Goal: Task Accomplishment & Management: Use online tool/utility

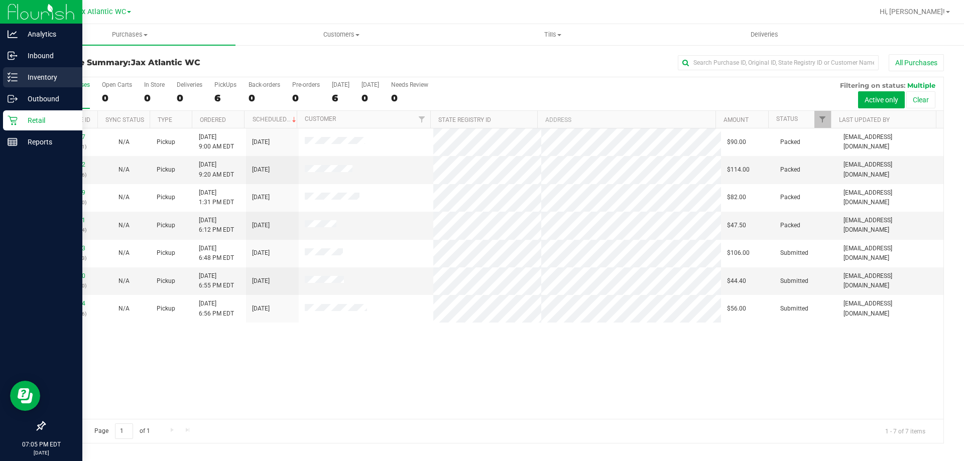
click at [35, 74] on p "Inventory" at bounding box center [48, 77] width 60 height 12
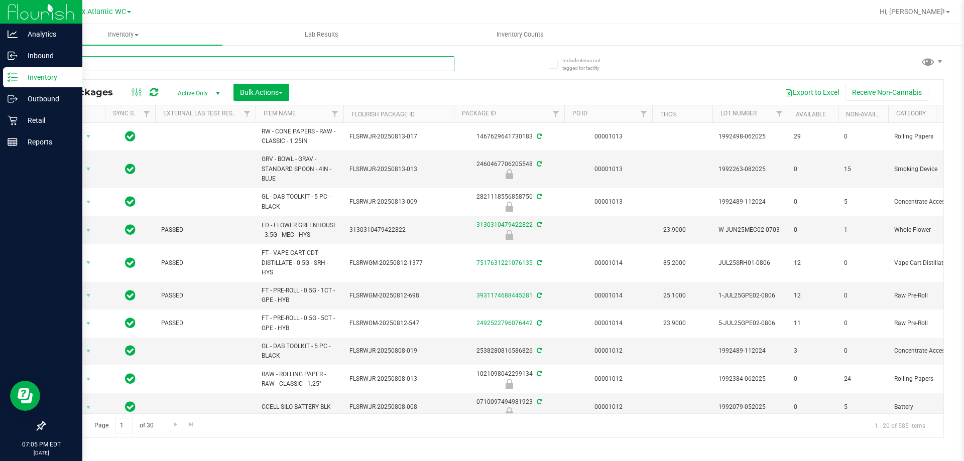
click at [177, 67] on input "text" at bounding box center [249, 63] width 410 height 15
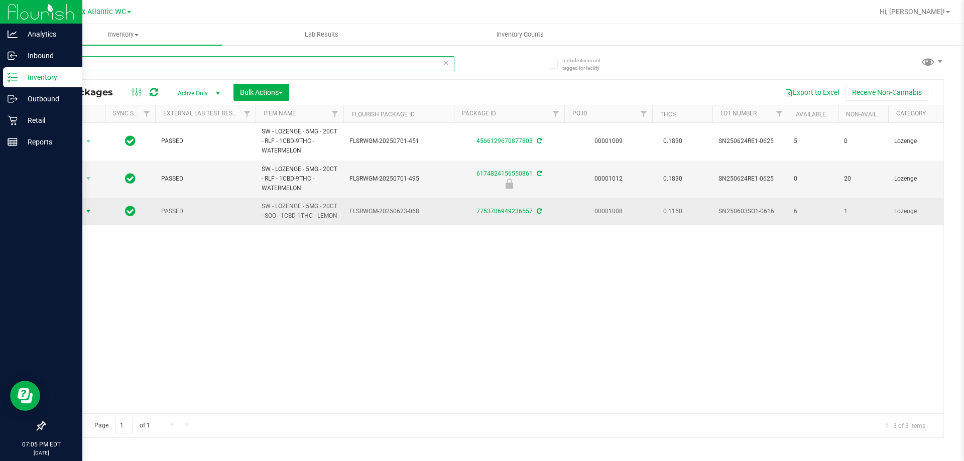
type input "loz"
click at [59, 213] on span "Action" at bounding box center [68, 211] width 27 height 14
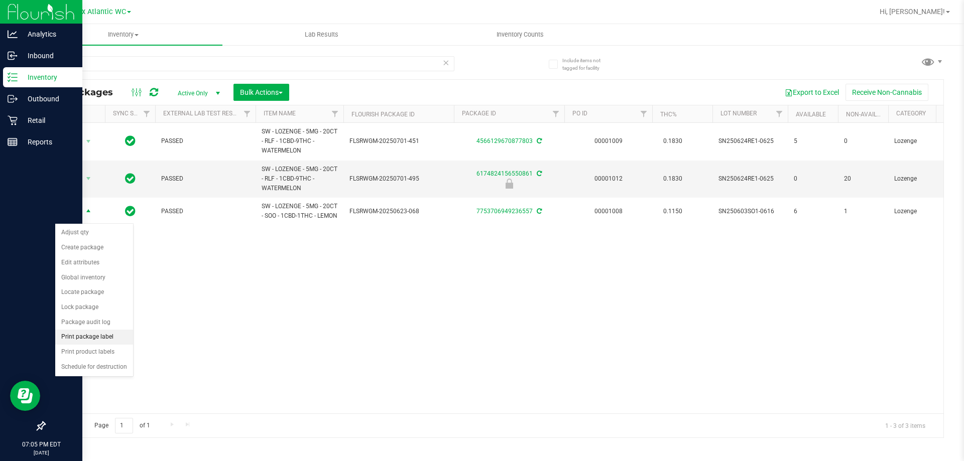
click at [97, 339] on li "Print package label" at bounding box center [94, 337] width 78 height 15
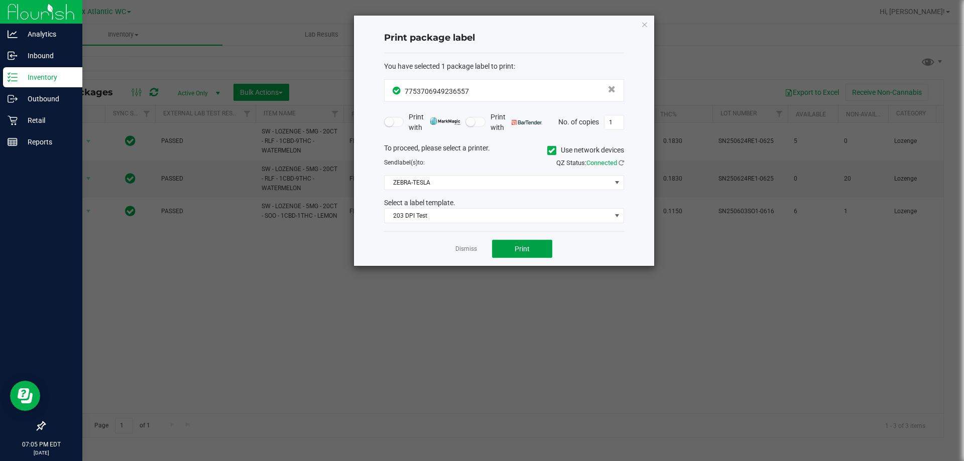
click at [540, 246] on button "Print" at bounding box center [522, 249] width 60 height 18
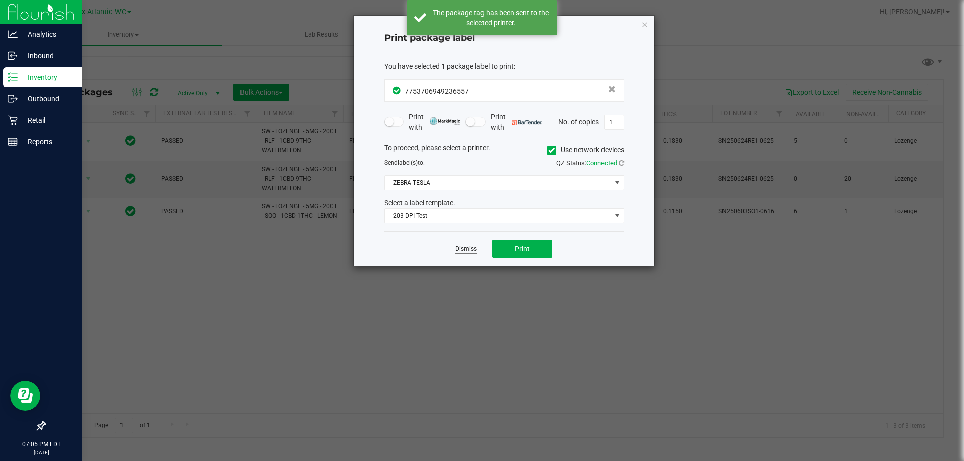
click at [466, 251] on link "Dismiss" at bounding box center [466, 249] width 22 height 9
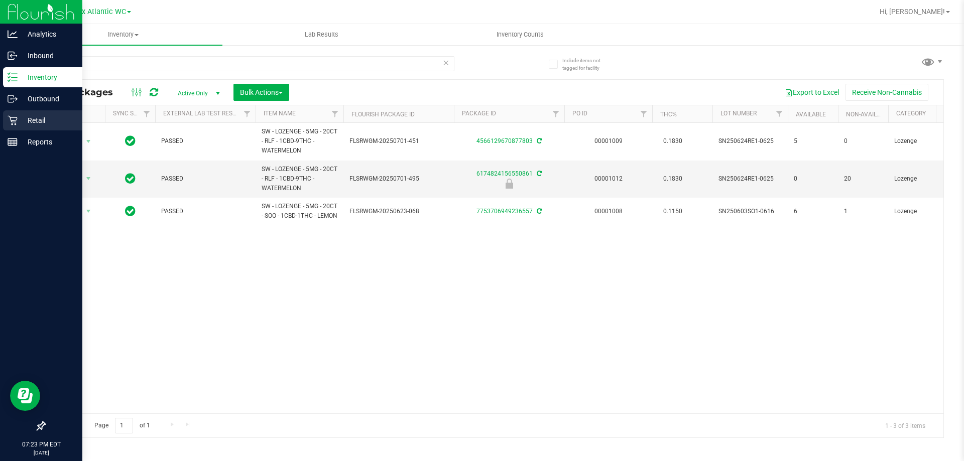
click at [19, 125] on p "Retail" at bounding box center [48, 120] width 60 height 12
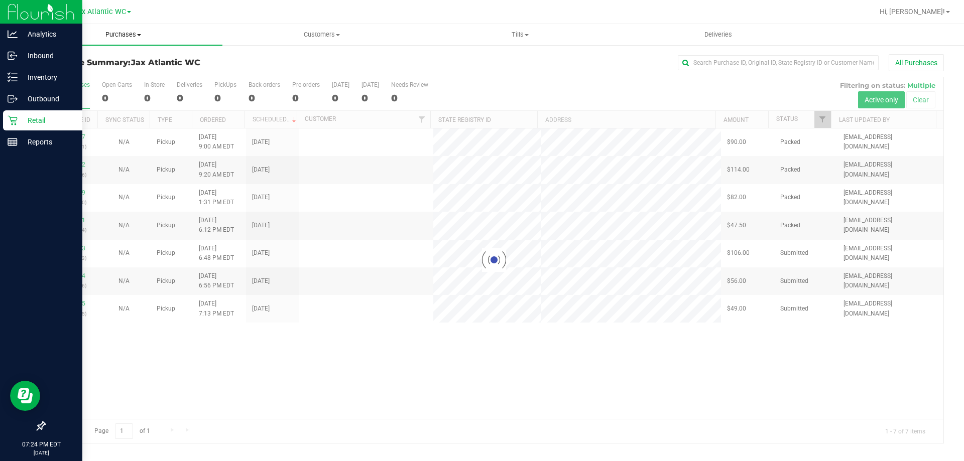
click at [116, 34] on span "Purchases" at bounding box center [123, 34] width 198 height 9
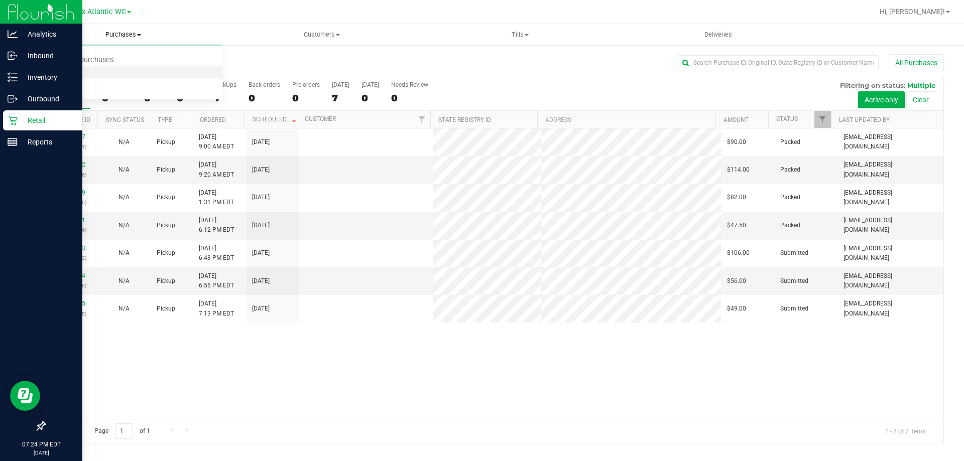
click at [67, 71] on span "Fulfillment" at bounding box center [55, 72] width 62 height 9
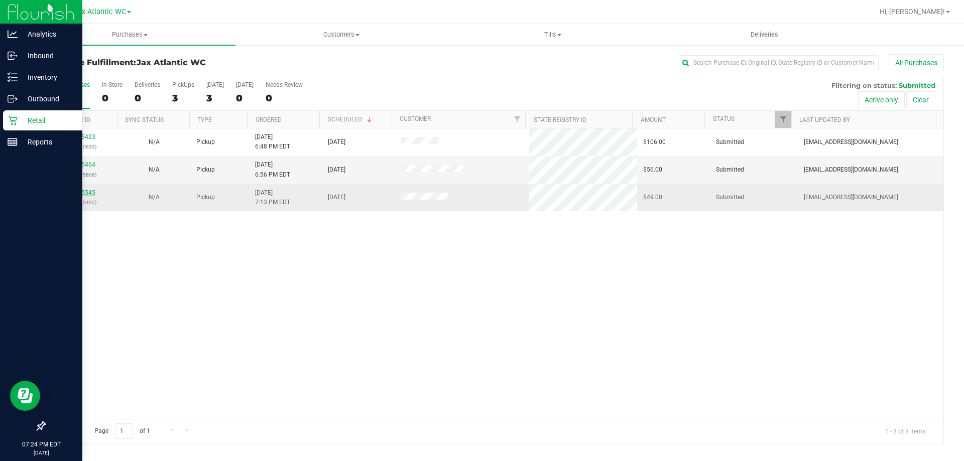
click at [71, 192] on link "11815545" at bounding box center [81, 192] width 28 height 7
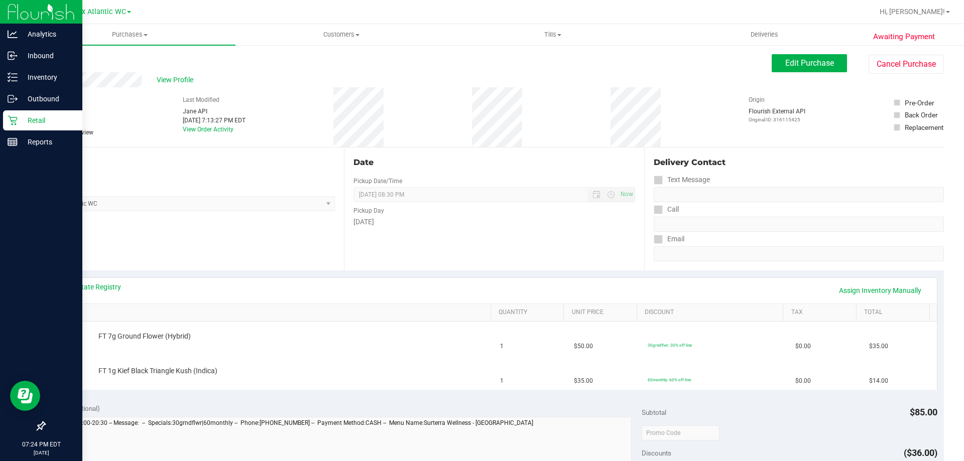
click at [466, 238] on div "Date Pickup Date/Time [DATE] Now [DATE] 08:30 PM Now Pickup Day [DATE]" at bounding box center [494, 209] width 300 height 123
click at [394, 148] on div "Date Pickup Date/Time [DATE] Now [DATE] 08:30 PM Now Pickup Day [DATE]" at bounding box center [494, 209] width 300 height 123
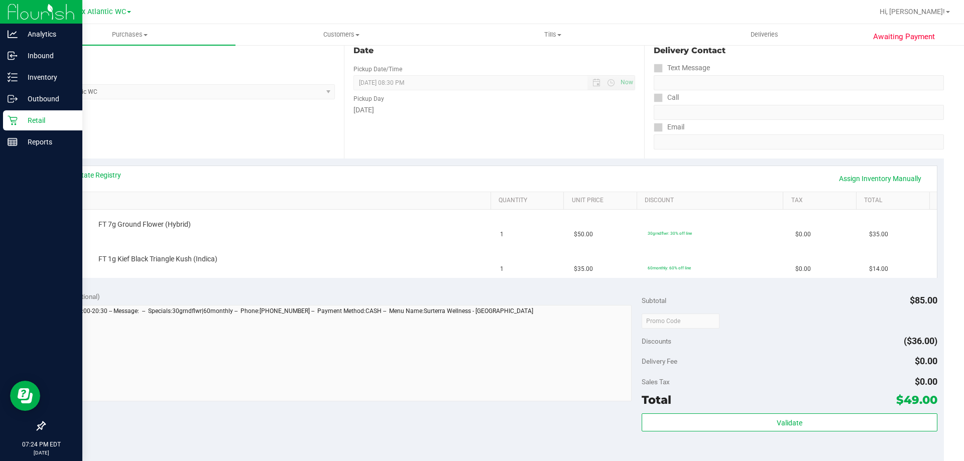
scroll to position [151, 0]
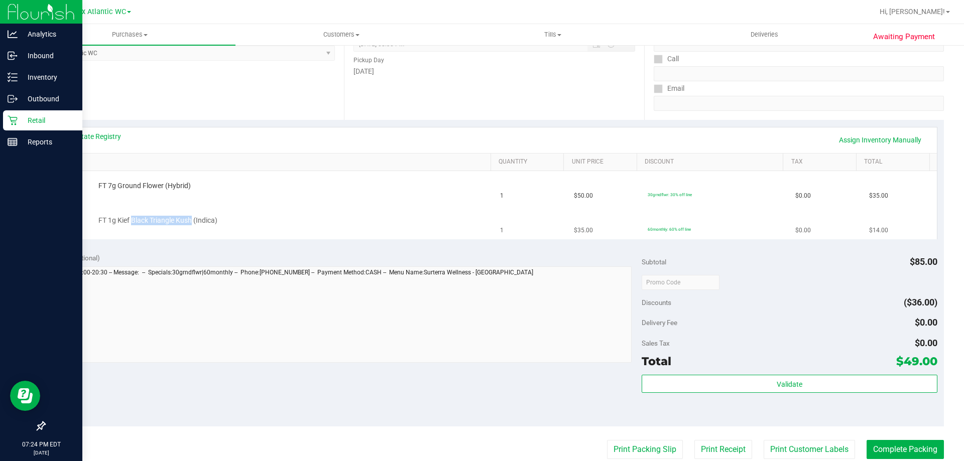
drag, startPoint x: 191, startPoint y: 216, endPoint x: 132, endPoint y: 221, distance: 59.9
click at [132, 221] on span "FT 1g Kief Black Triangle Kush (Indica)" at bounding box center [157, 221] width 119 height 10
copy span "Black Triangle Kush"
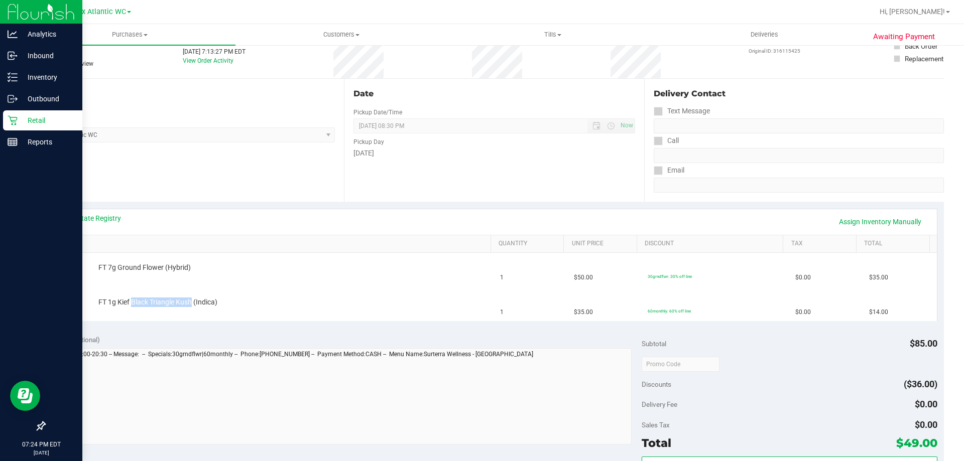
scroll to position [0, 0]
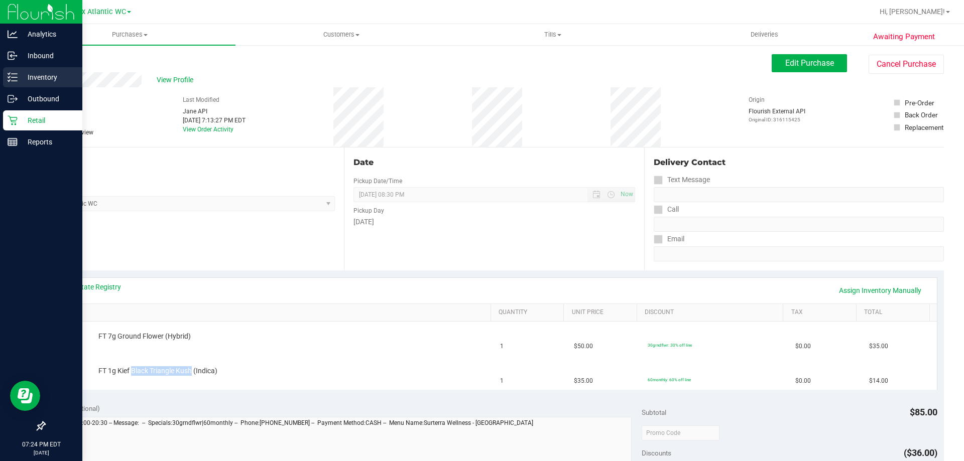
click at [36, 77] on p "Inventory" at bounding box center [48, 77] width 60 height 12
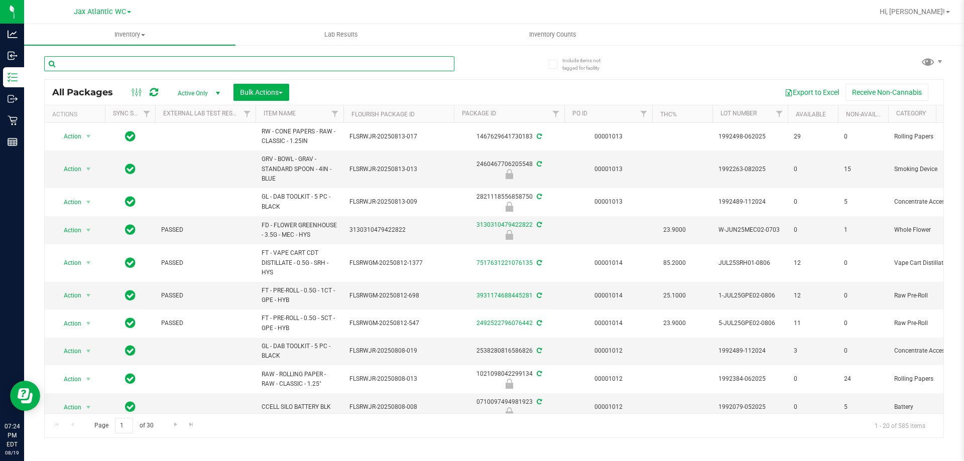
click at [185, 64] on input "text" at bounding box center [249, 63] width 410 height 15
paste input "Black Triangle Kush"
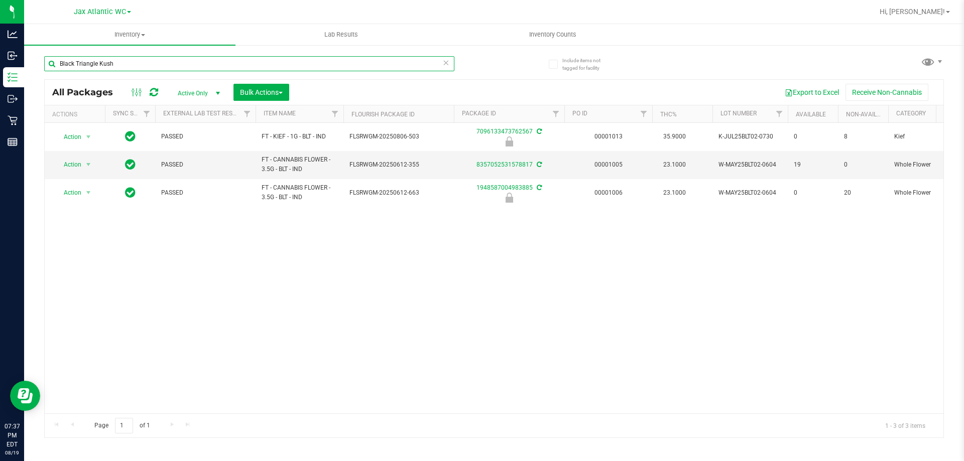
drag, startPoint x: 188, startPoint y: 65, endPoint x: 24, endPoint y: 80, distance: 164.3
click at [28, 80] on div "Include items not tagged for facility Black Triangle Kush All Packages Active O…" at bounding box center [494, 197] width 940 height 306
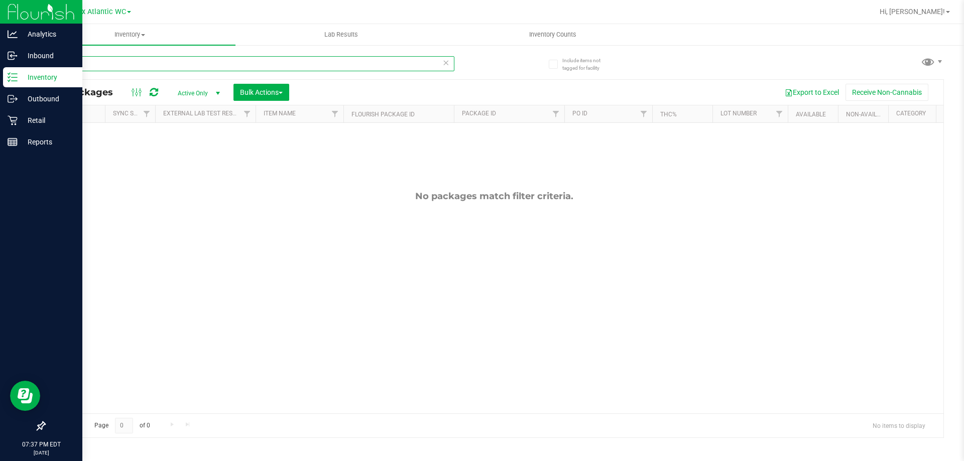
drag, startPoint x: 80, startPoint y: 65, endPoint x: 7, endPoint y: 73, distance: 74.2
click at [8, 73] on div "Analytics Inbound Inventory Outbound Retail Reports 07:37 PM EDT [DATE] 08/19 J…" at bounding box center [482, 230] width 964 height 461
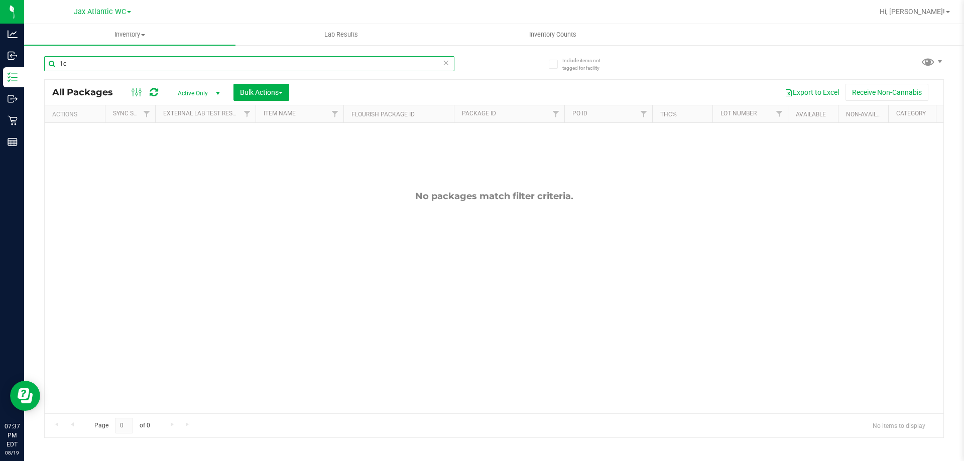
type input "1"
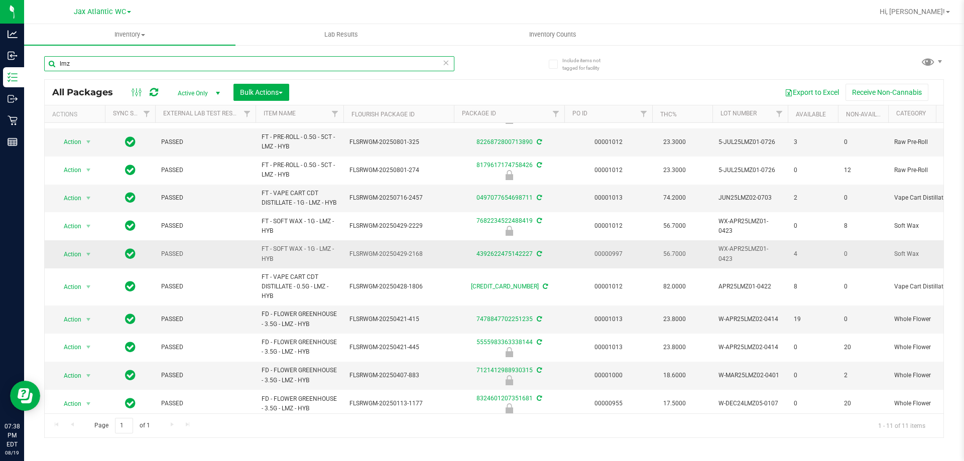
scroll to position [44, 0]
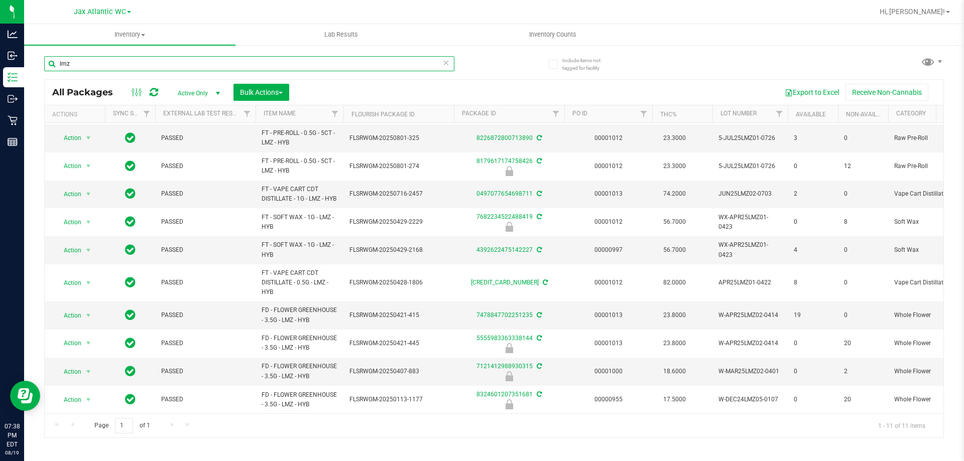
drag, startPoint x: 103, startPoint y: 62, endPoint x: 33, endPoint y: 79, distance: 72.7
click at [33, 78] on div "Include items not tagged for facility lmz All Packages Active Only Active Only …" at bounding box center [494, 197] width 940 height 306
type input "bez"
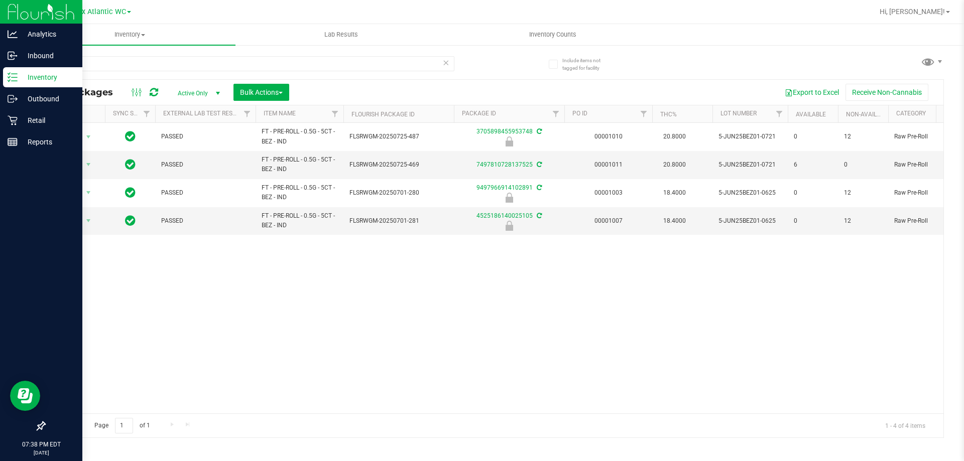
click at [54, 78] on p "Inventory" at bounding box center [48, 77] width 60 height 12
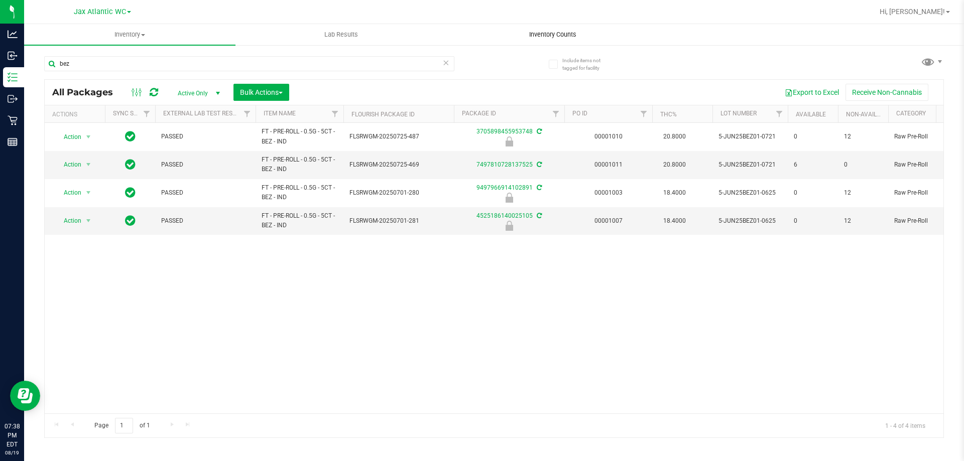
click at [531, 25] on div "Jax Atlantic WC Hi, [PERSON_NAME]! Inventory All packages All inventory Waste l…" at bounding box center [494, 230] width 940 height 461
click at [557, 30] on span "Inventory Counts" at bounding box center [553, 34] width 74 height 9
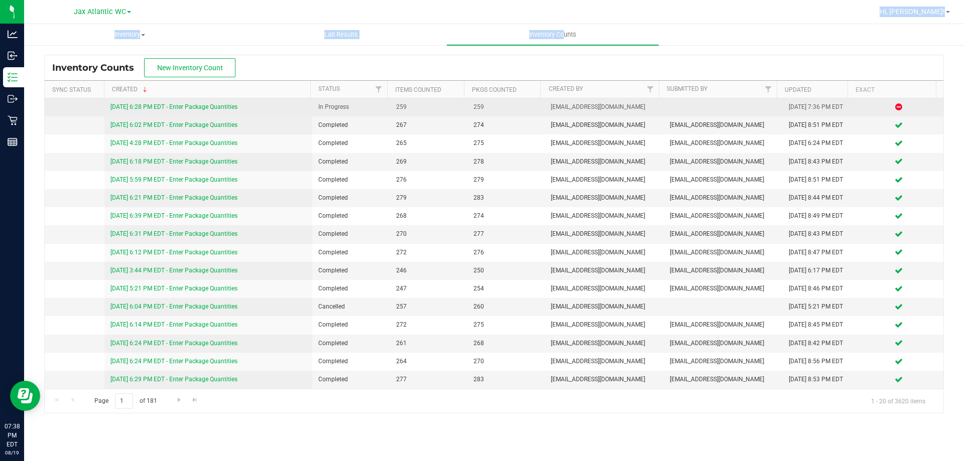
click at [151, 106] on link "[DATE] 6:28 PM EDT - Enter Package Quantities" at bounding box center [173, 106] width 127 height 7
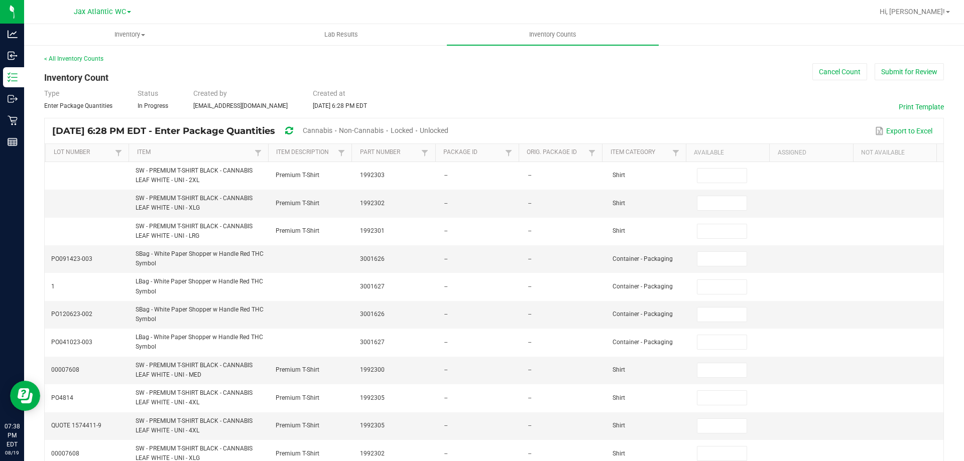
click at [381, 127] on span "Non-Cannabis" at bounding box center [361, 131] width 45 height 8
click at [450, 132] on span "Unlocked" at bounding box center [435, 131] width 29 height 8
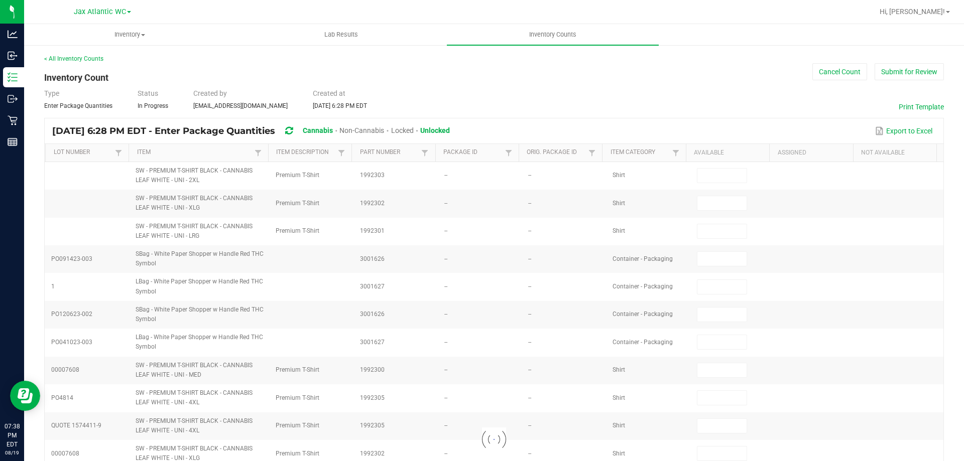
type input "1"
type input "9"
type input "3"
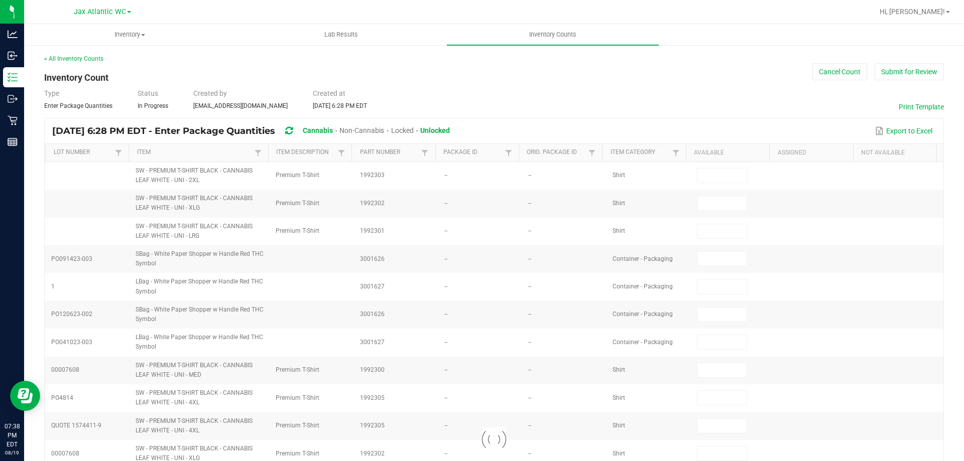
type input "9"
type input "11"
type input "10"
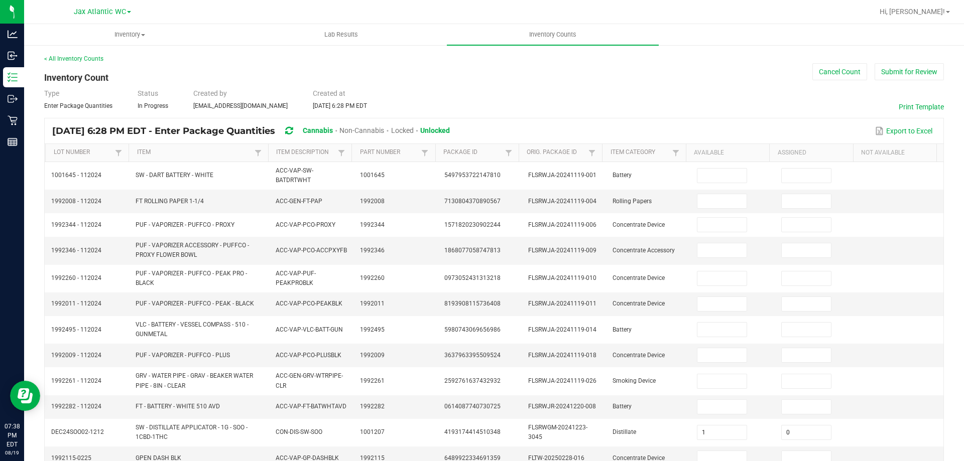
click at [316, 157] on th "Item Description" at bounding box center [309, 153] width 83 height 18
click at [321, 157] on th "Item Description" at bounding box center [309, 153] width 83 height 18
click at [331, 157] on link "Item Description" at bounding box center [305, 153] width 59 height 8
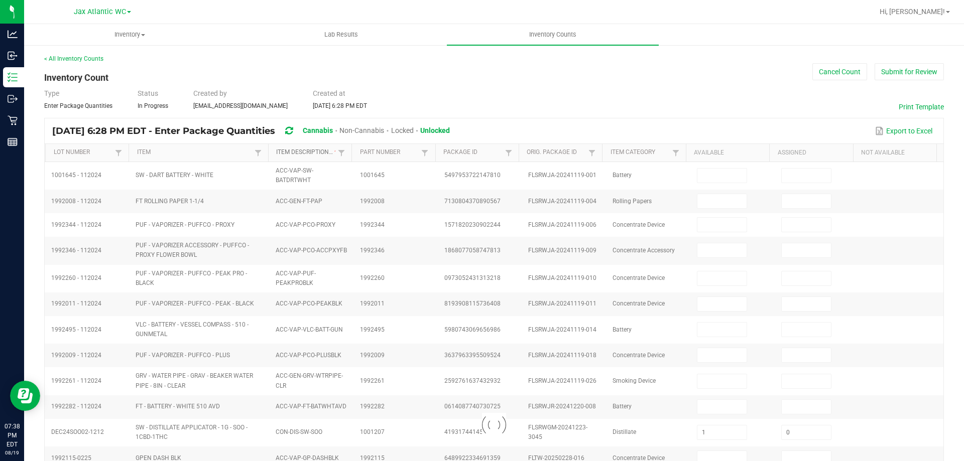
type input "5"
type input "21"
type input "1"
type input "37"
type input "36"
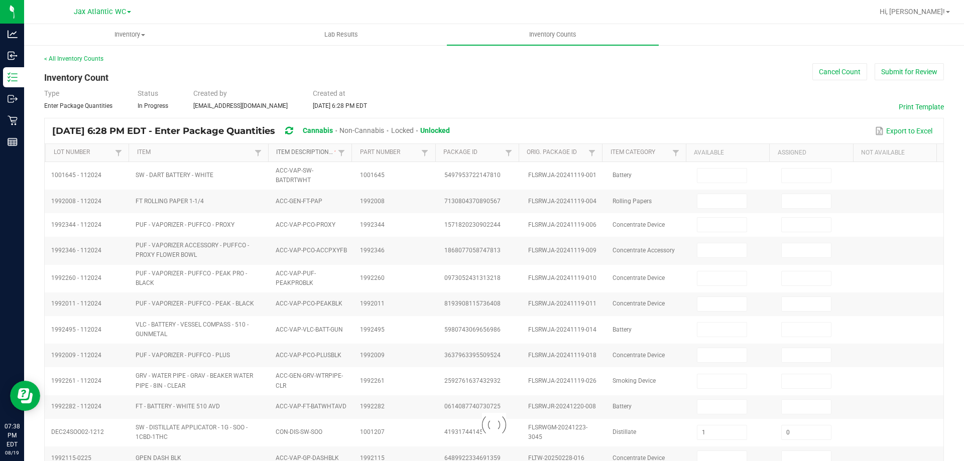
type input "1"
type input "0"
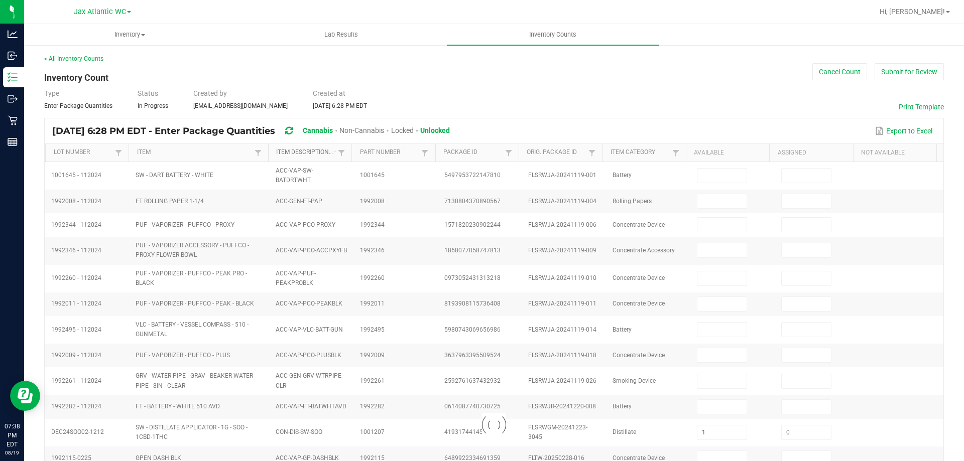
type input "0"
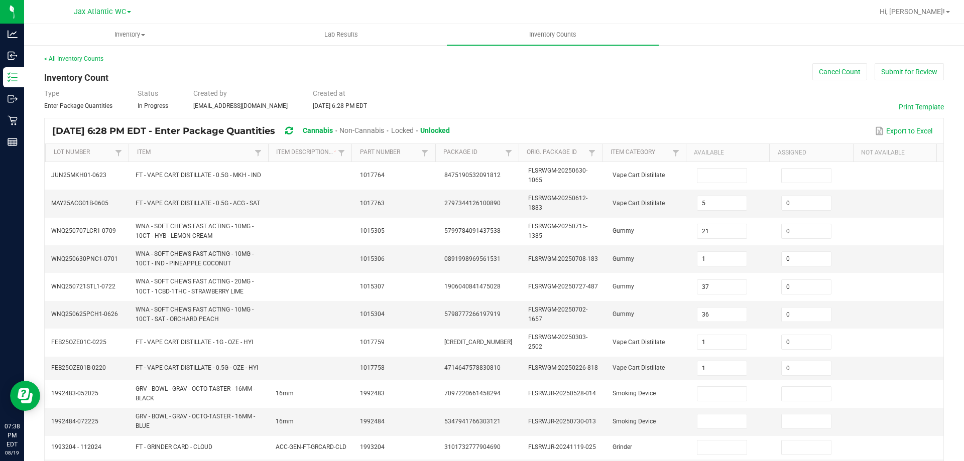
click at [331, 159] on th "Item Description Sorted Ascending" at bounding box center [309, 153] width 83 height 18
click at [330, 155] on link "Item Description" at bounding box center [305, 153] width 59 height 8
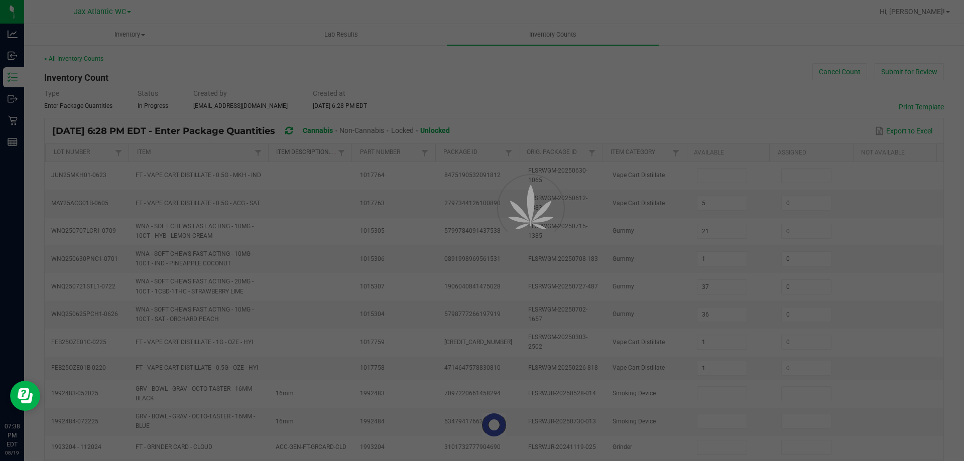
type input "4"
type input "5"
type input "17"
type input "2"
type input "12"
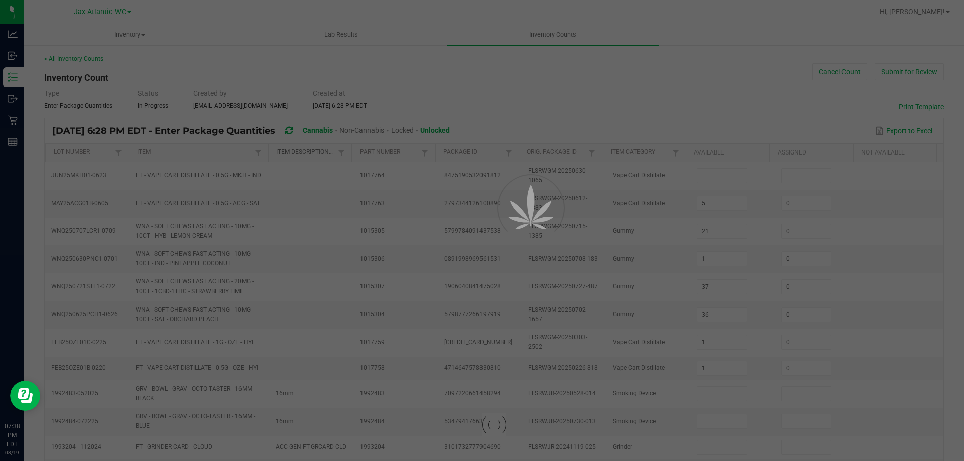
type input "9"
type input "8"
type input "9"
type input "18"
type input "3"
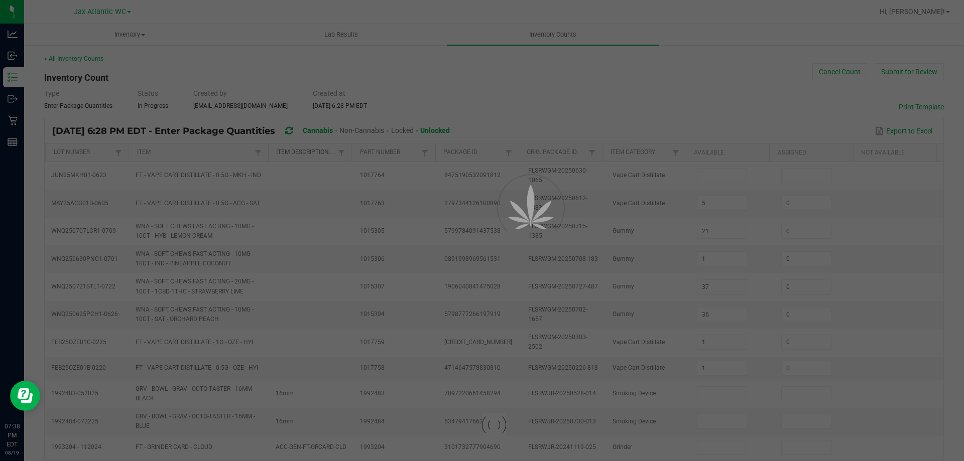
type input "21"
type input "13"
type input "4"
type input "5"
type input "9"
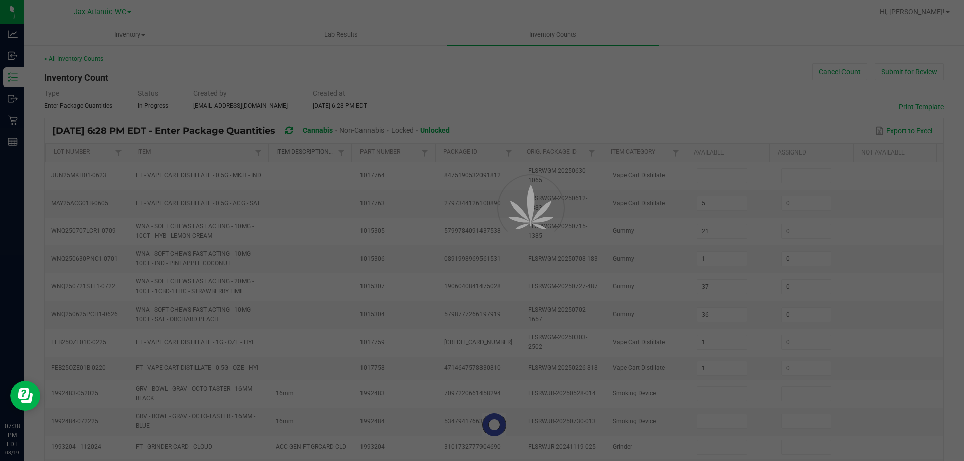
type input "16"
type input "0"
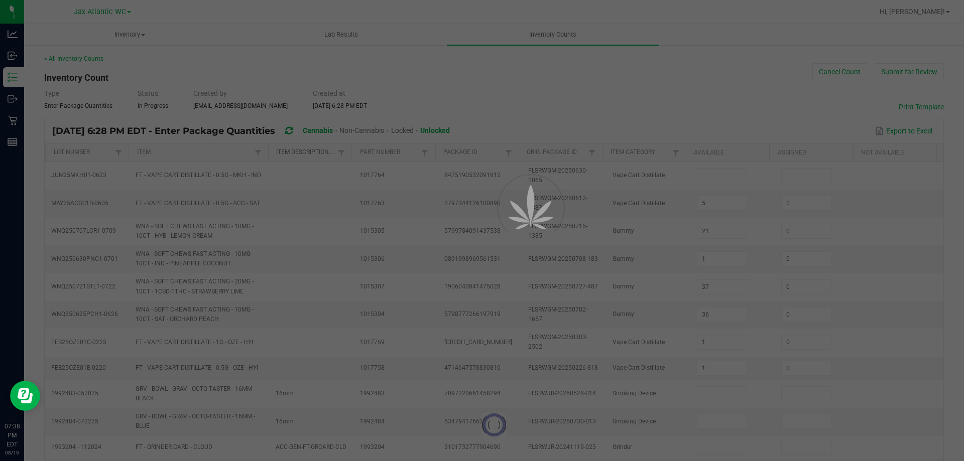
type input "0"
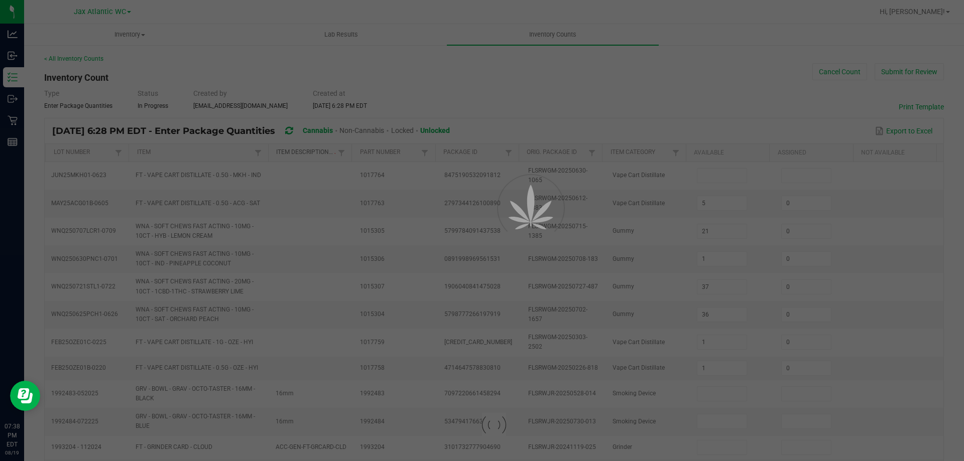
type input "0"
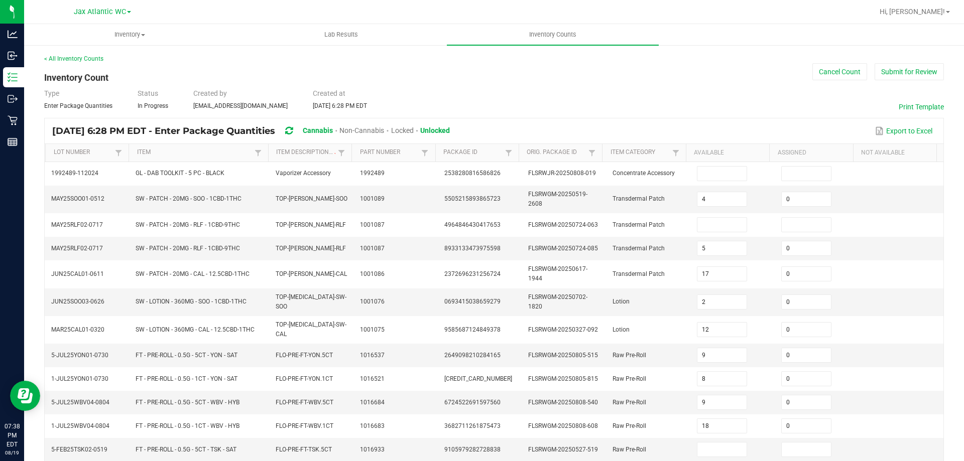
click at [481, 157] on th "Package Id" at bounding box center [476, 153] width 83 height 18
click at [481, 154] on link "Package Id" at bounding box center [472, 153] width 59 height 8
type input "1"
type input "18"
type input "3"
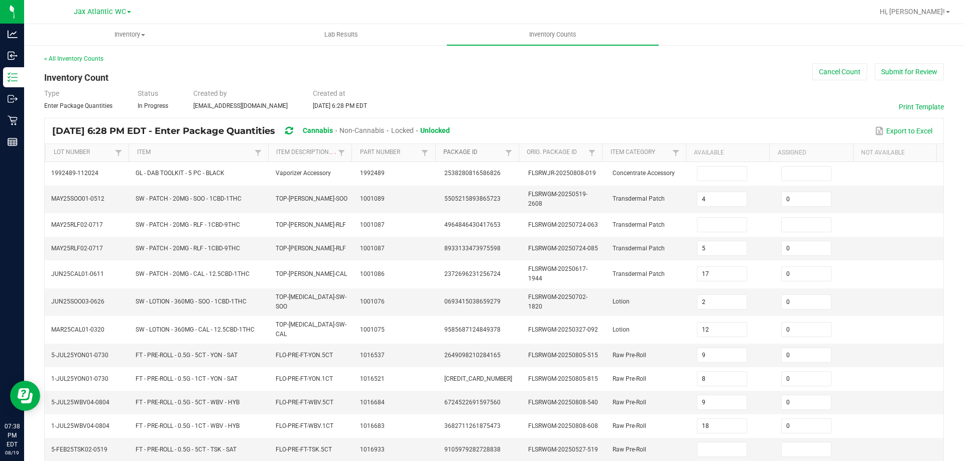
type input "4"
type input "7"
type input "14"
type input "5"
type input "3"
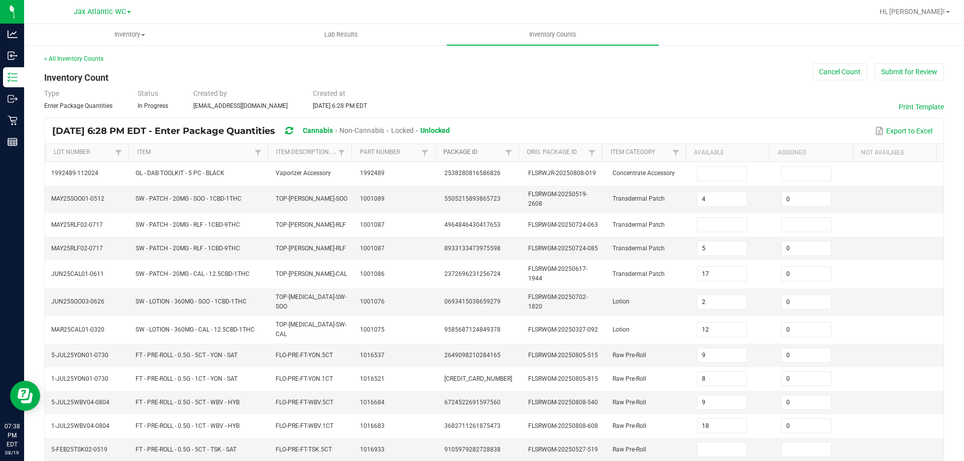
type input "2"
type input "4"
type input "9"
type input "2"
type input "6"
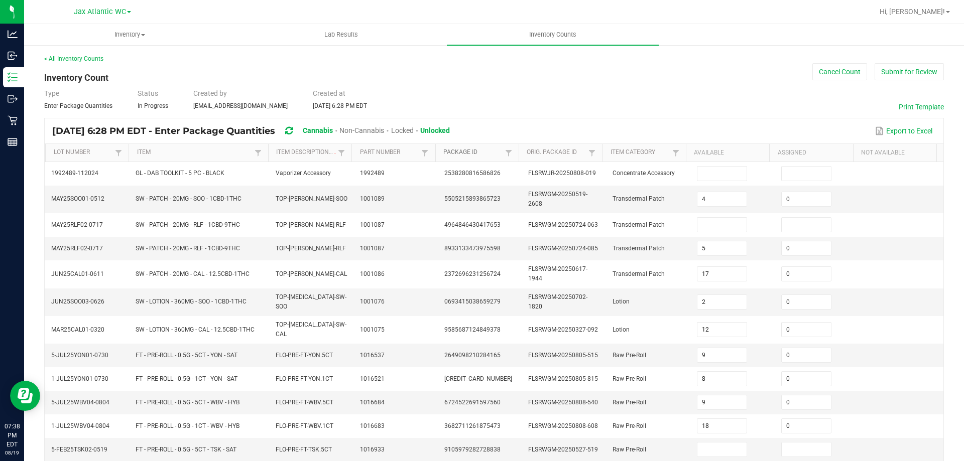
type input "25"
type input "6"
type input "11"
type input "0"
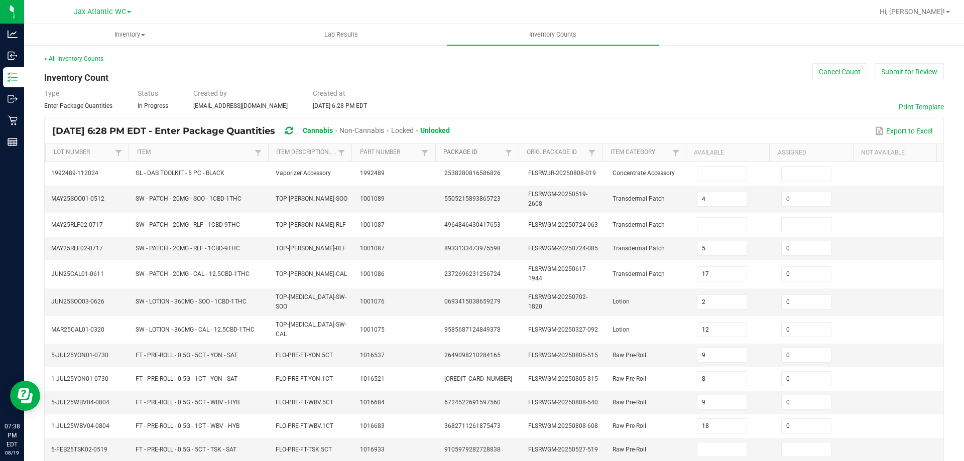
type input "0"
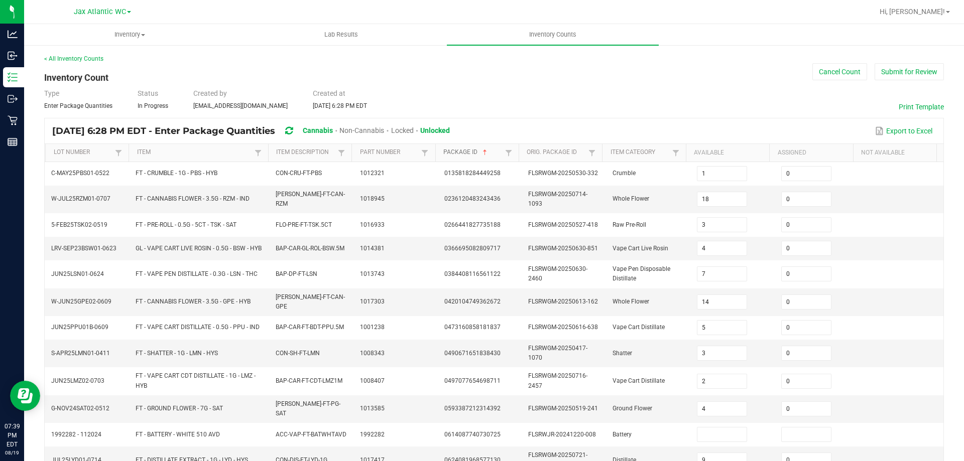
click at [488, 156] on link "Package Id" at bounding box center [472, 153] width 59 height 8
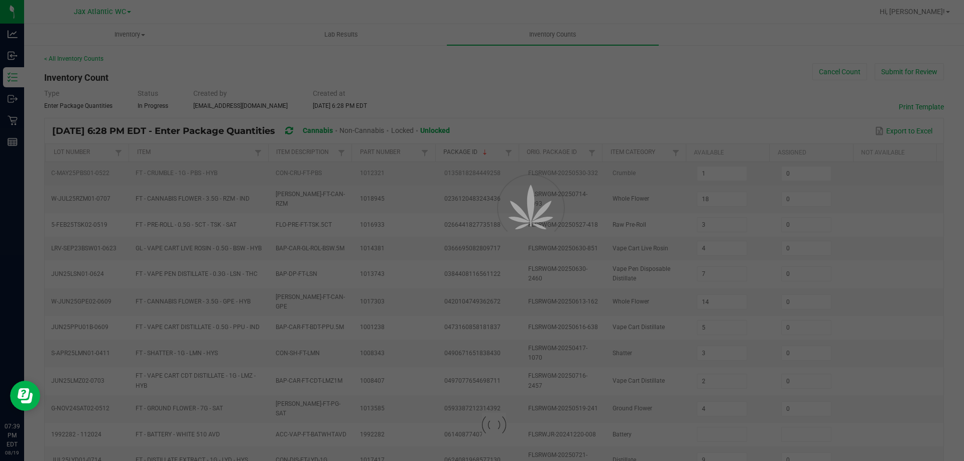
type input "4"
type input "6"
type input "1"
type input "9"
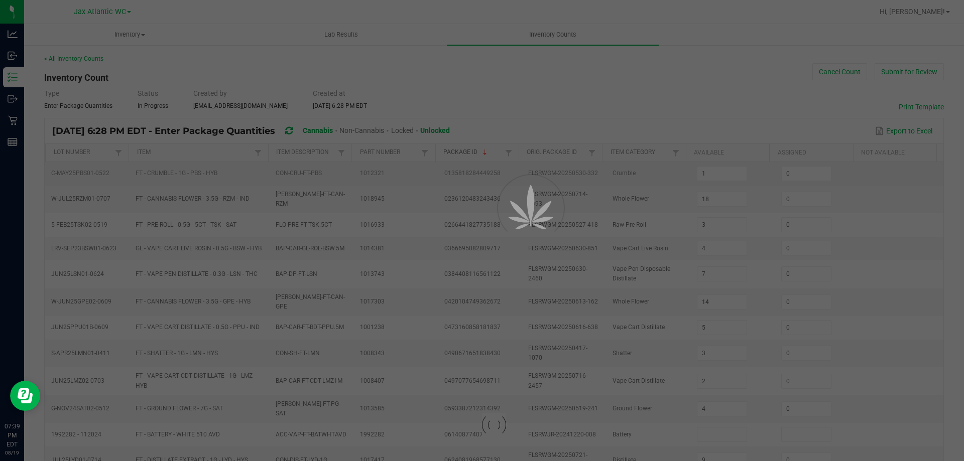
type input "10"
type input "6"
type input "7"
type input "11"
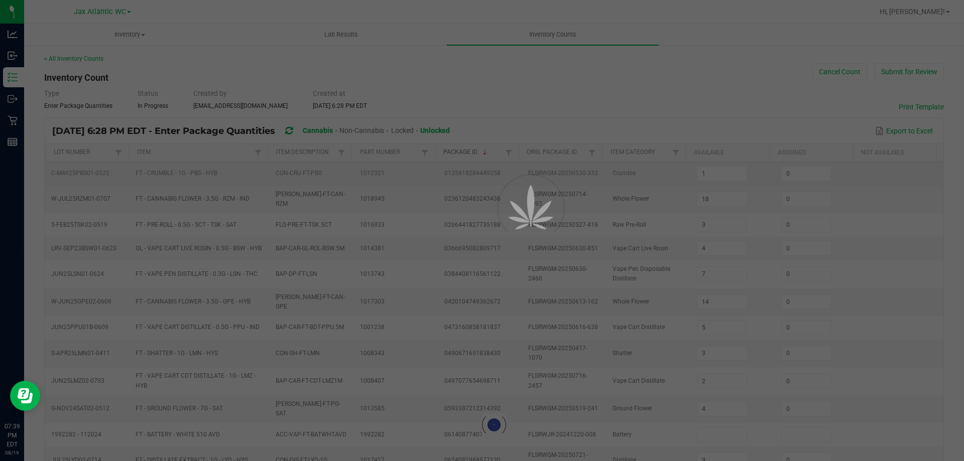
type input "5"
type input "17"
type input "12"
type input "11"
type input "8"
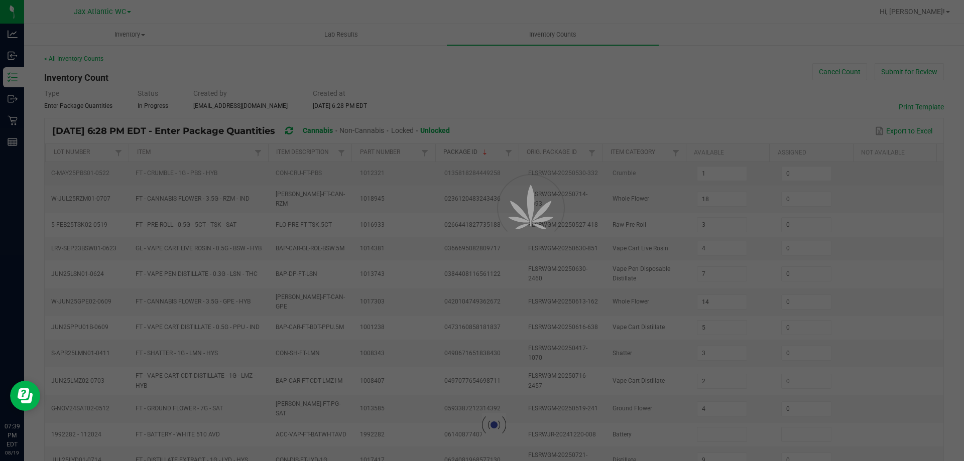
type input "5"
type input "7"
type input "0"
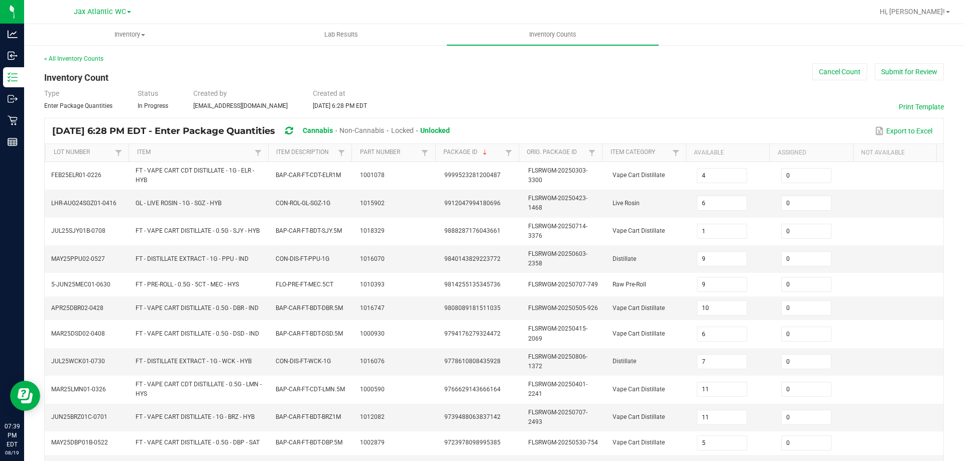
click at [659, 158] on th "Item Category" at bounding box center [643, 153] width 83 height 18
click at [663, 154] on link "Item Category" at bounding box center [639, 153] width 59 height 8
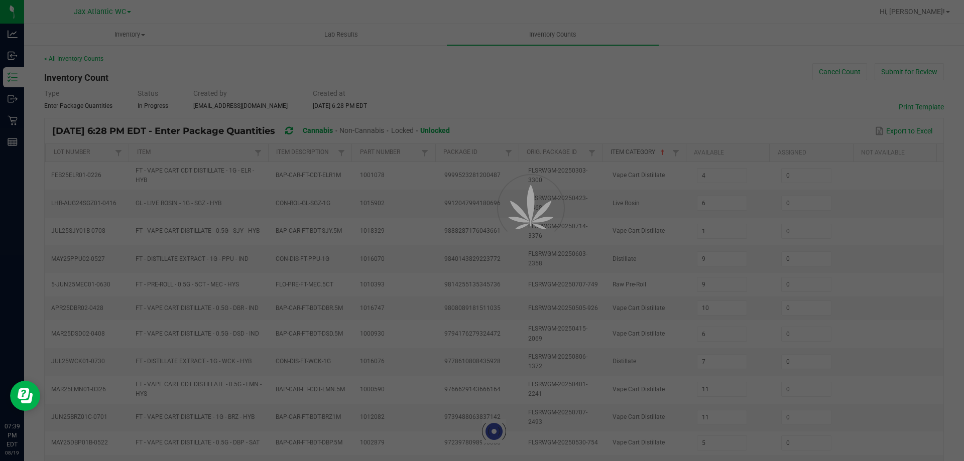
type input "29"
type input "48"
type input "42"
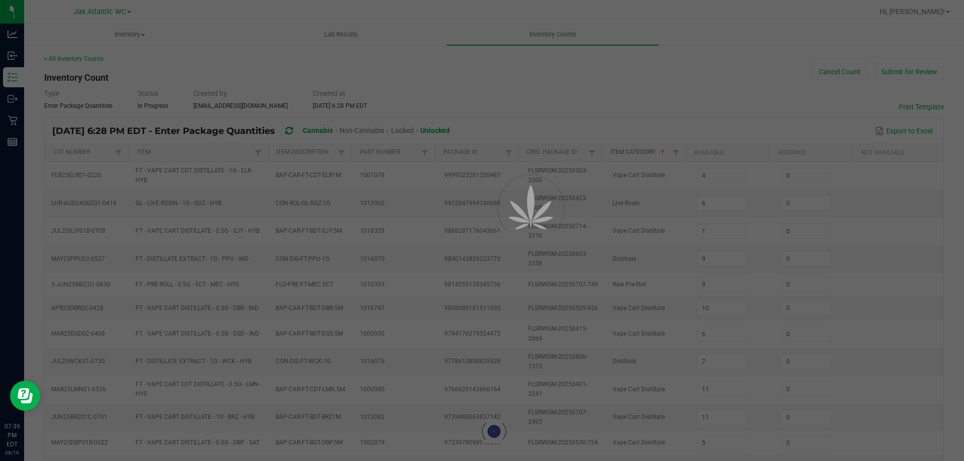
type input "1"
type input "5"
type input "0"
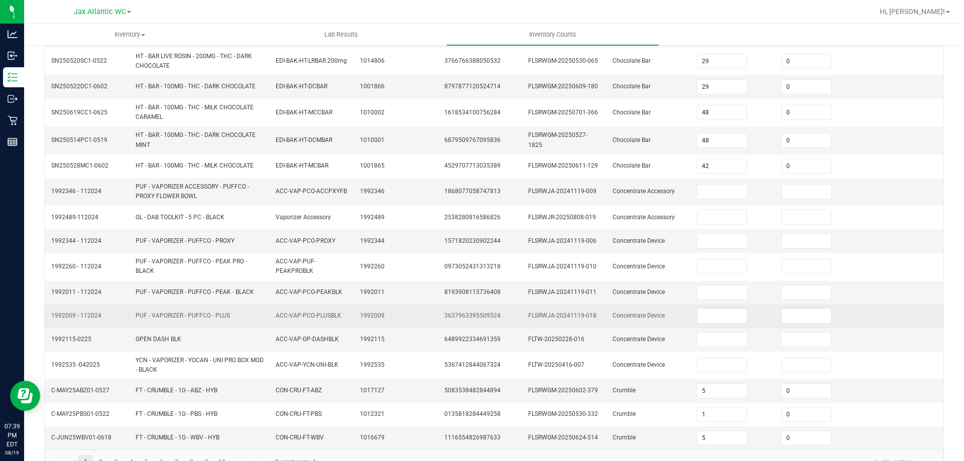
scroll to position [242, 0]
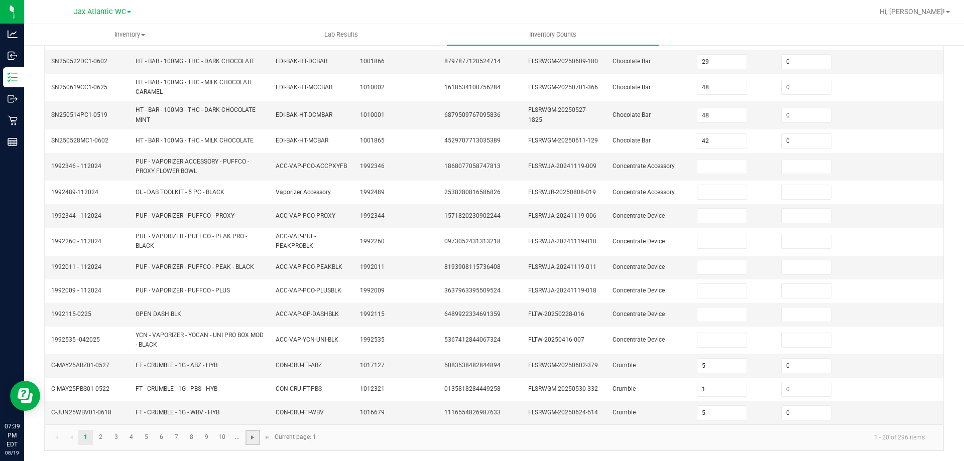
click at [251, 438] on span "Go to the next page" at bounding box center [253, 438] width 8 height 8
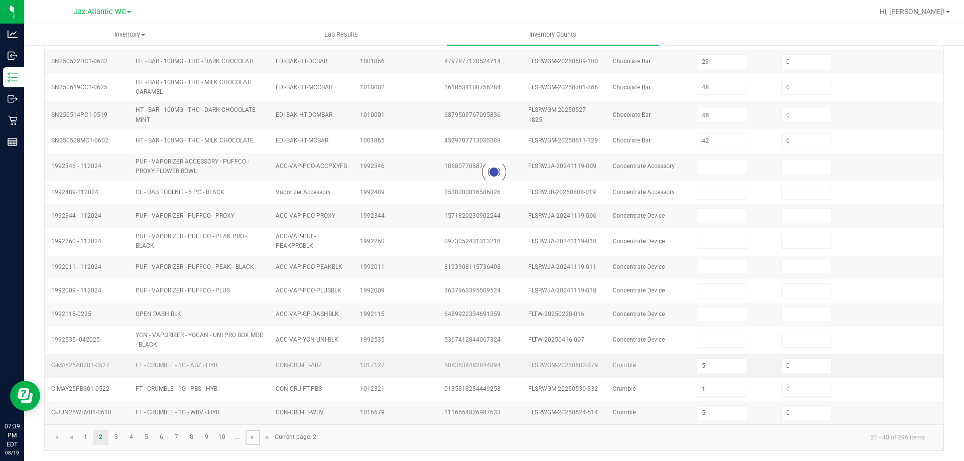
type input "2"
type input "3"
type input "1"
type input "8"
type input "7"
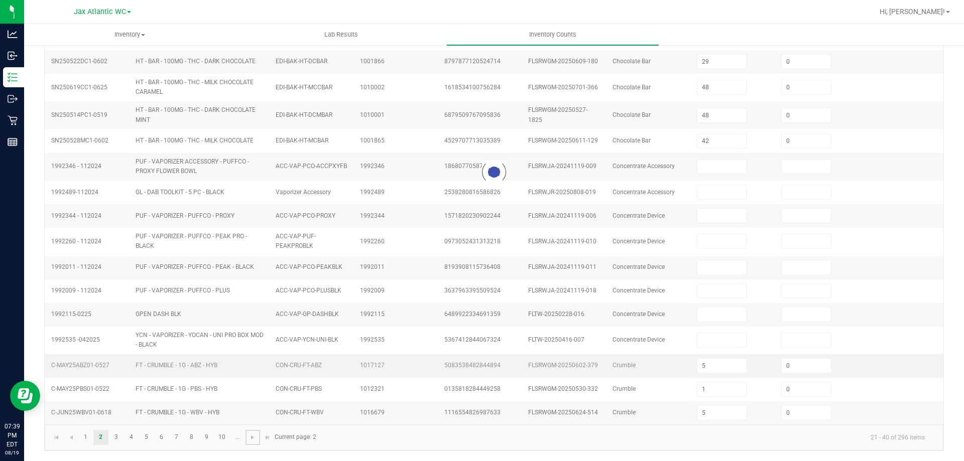
type input "11"
type input "7"
type input "2"
type input "6"
type input "5"
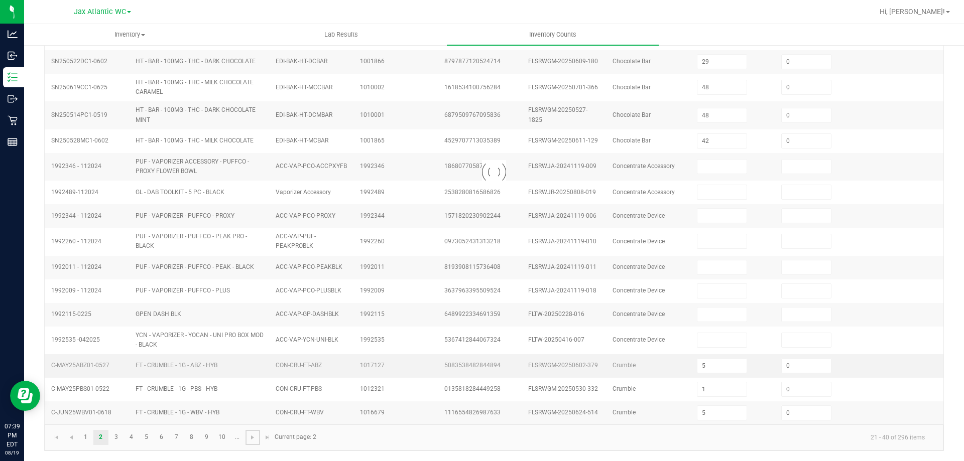
type input "10"
type input "4"
type input "9"
type input "7"
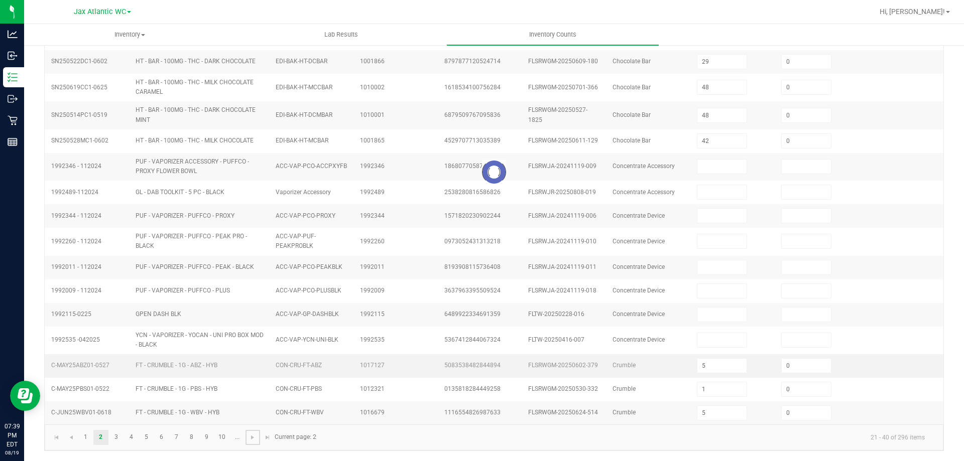
type input "9"
type input "0"
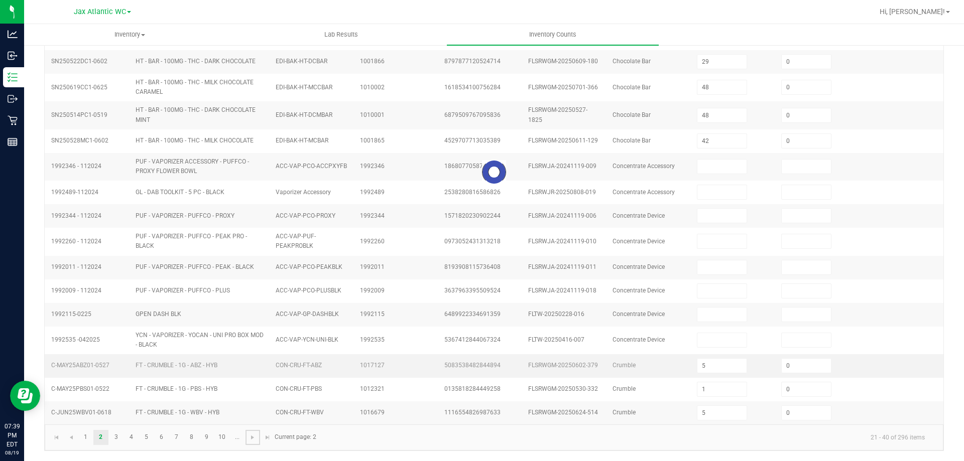
type input "0"
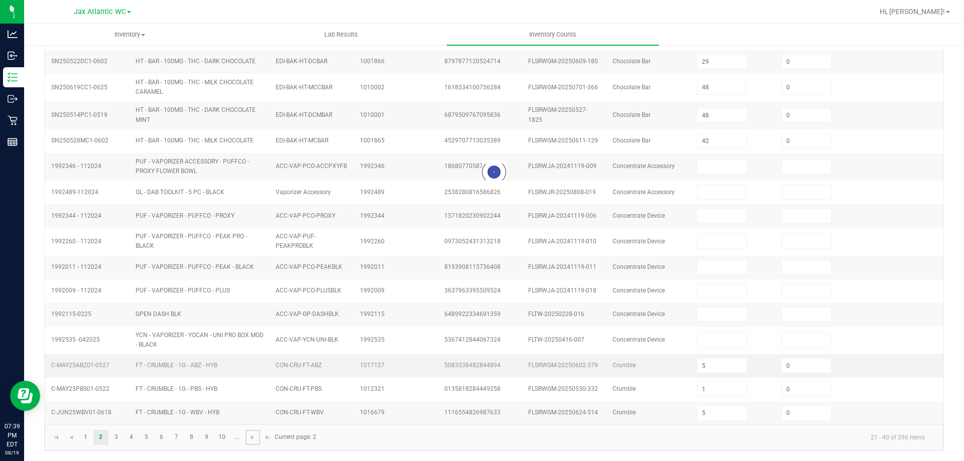
type input "0"
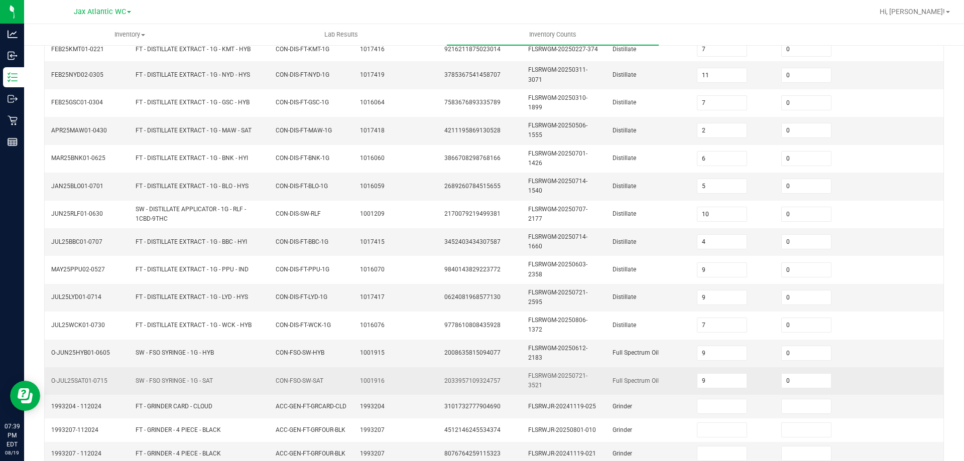
scroll to position [280, 0]
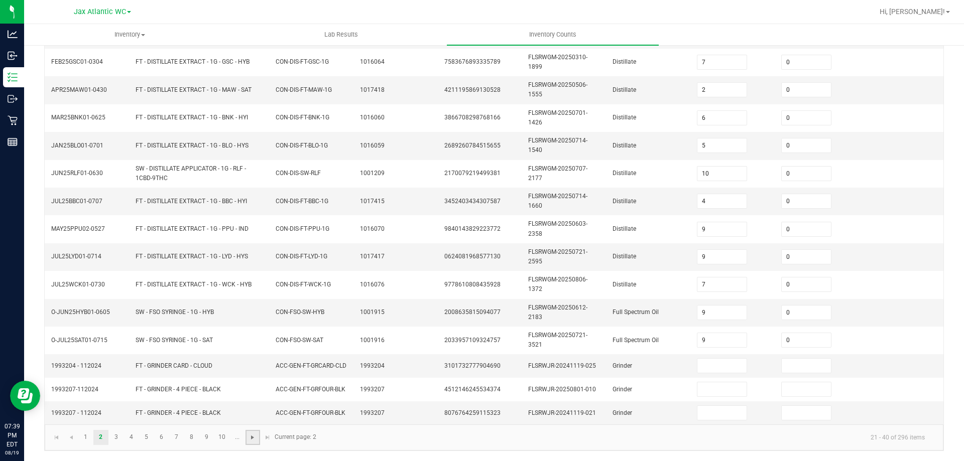
click at [254, 437] on span "Go to the next page" at bounding box center [253, 438] width 8 height 8
type input "4"
type input "1"
type input "3"
type input "2"
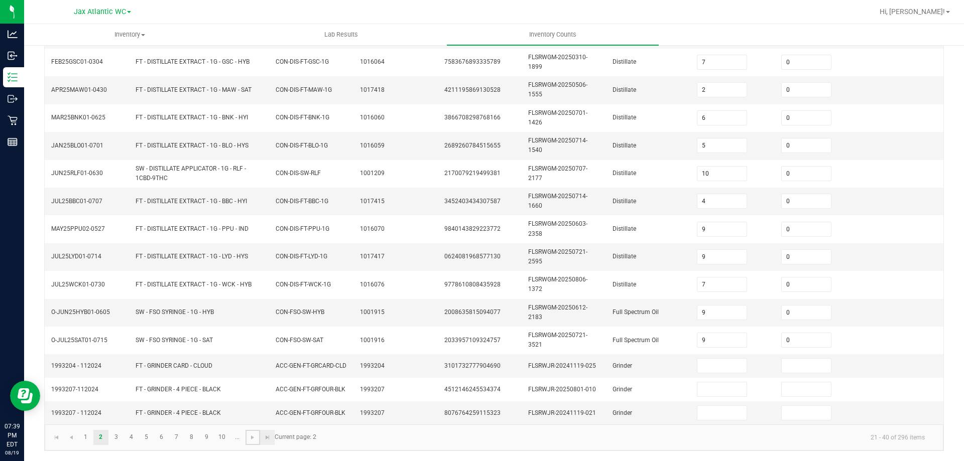
type input "1"
type input "27"
type input "21"
type input "9"
type input "37"
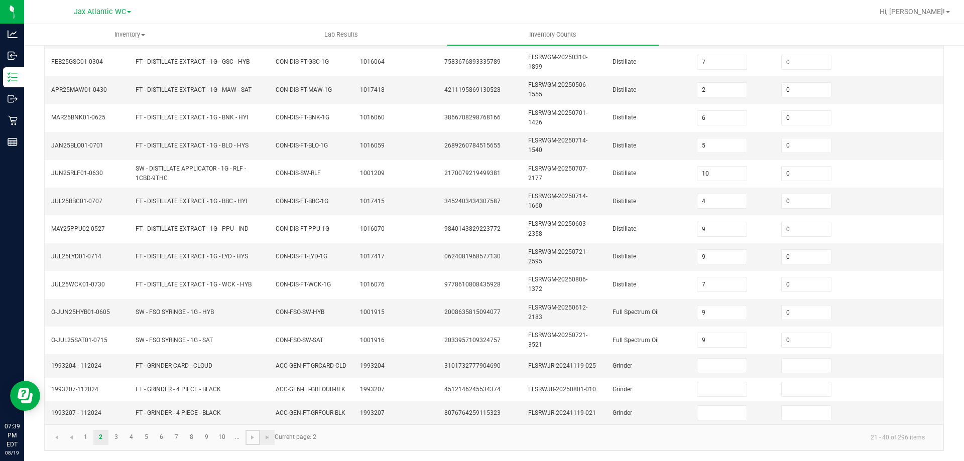
type input "3"
type input "38"
type input "2"
type input "36"
type input "8"
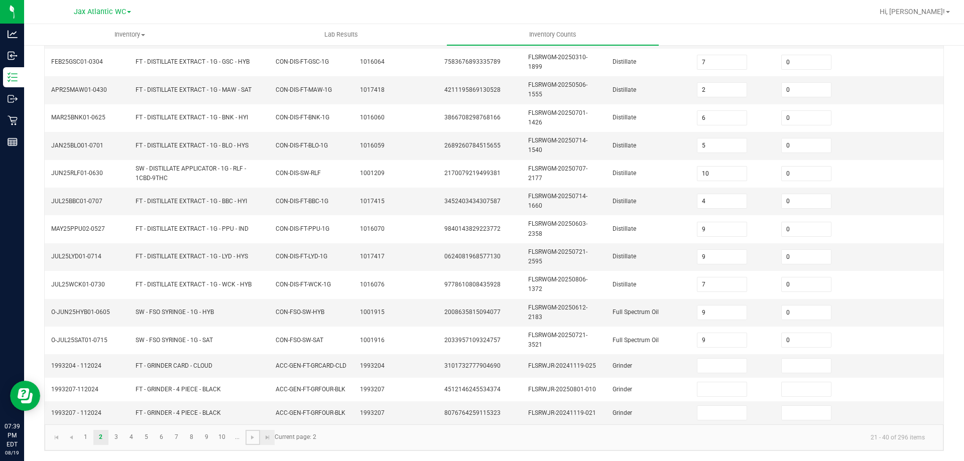
type input "2"
type input "6"
type input "2"
type input "5"
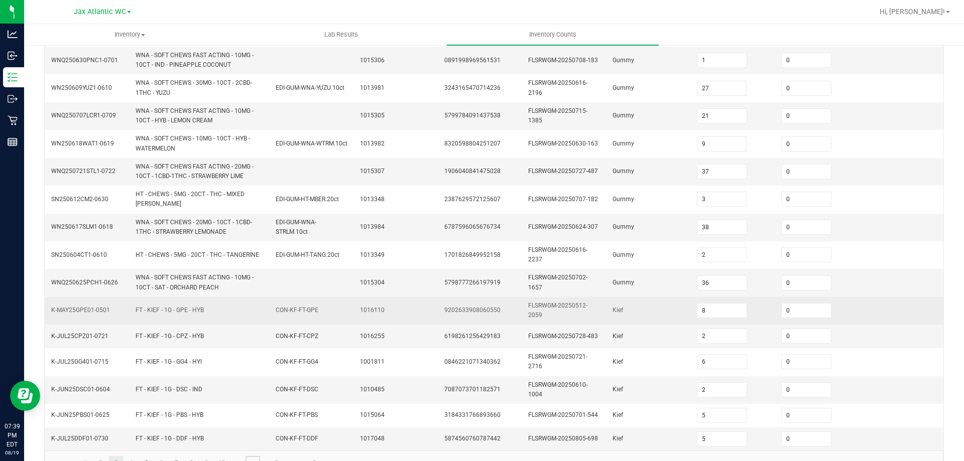
scroll to position [268, 0]
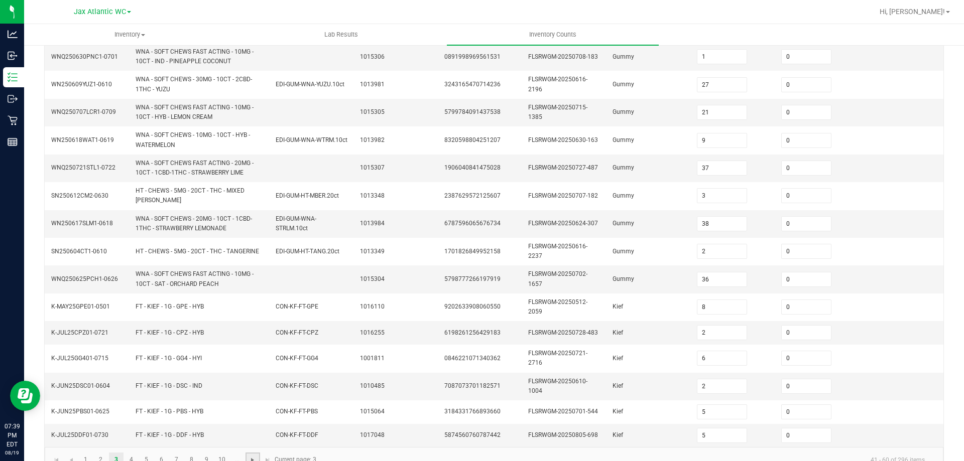
click at [253, 456] on span "Go to the next page" at bounding box center [253, 460] width 8 height 8
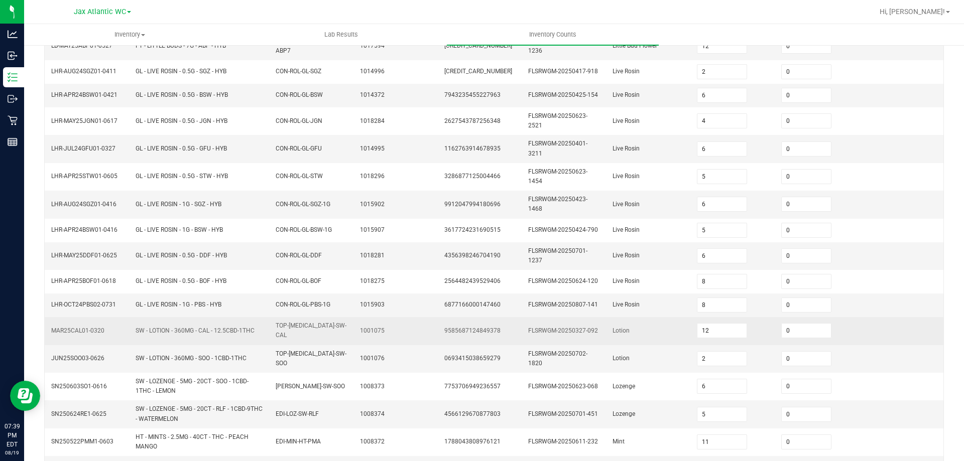
scroll to position [259, 0]
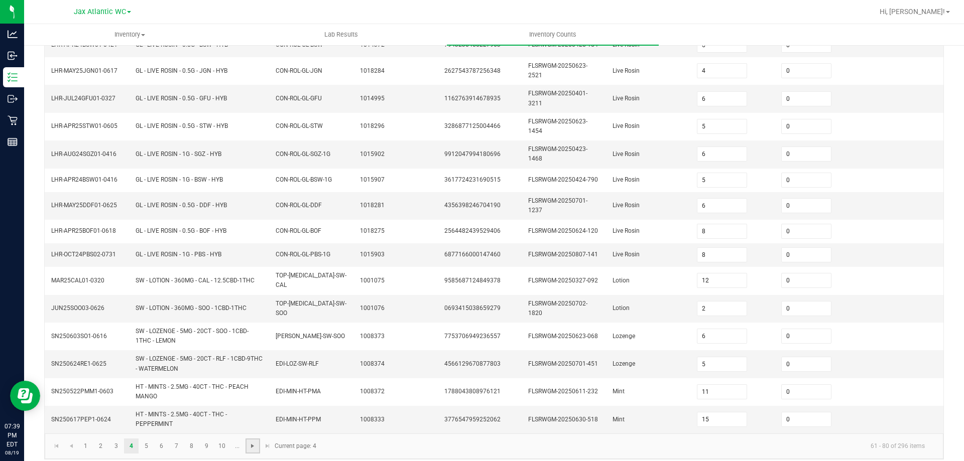
click at [253, 442] on span "Go to the next page" at bounding box center [253, 446] width 8 height 8
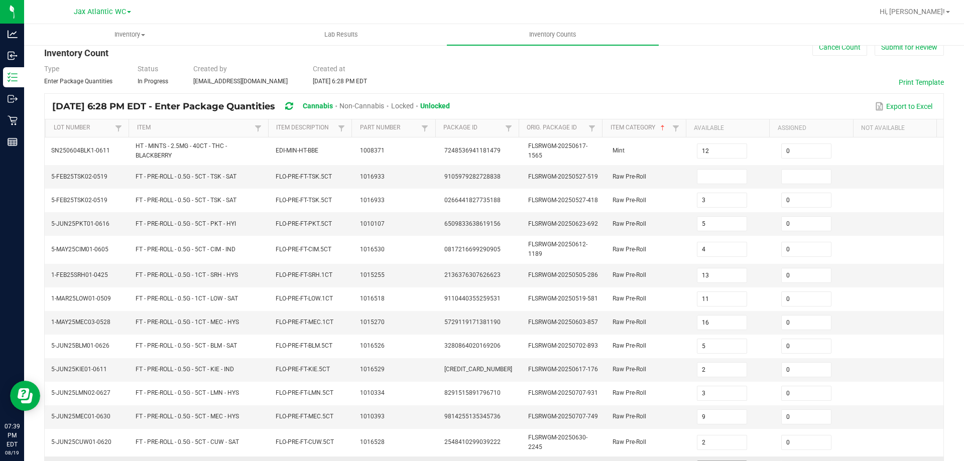
scroll to position [0, 0]
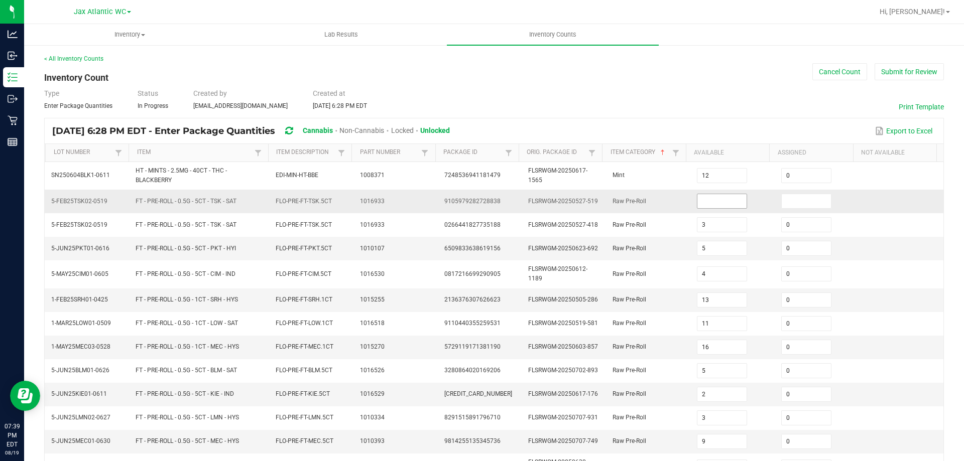
click at [721, 201] on input at bounding box center [722, 201] width 50 height 14
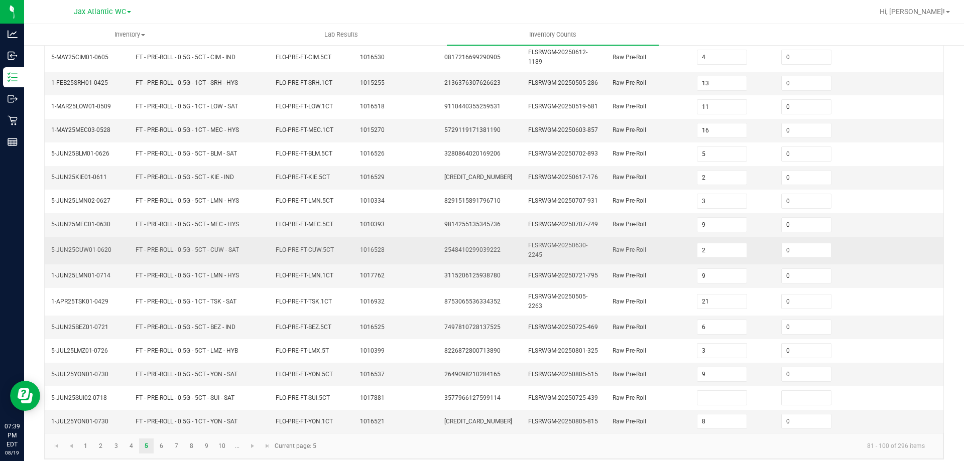
scroll to position [225, 0]
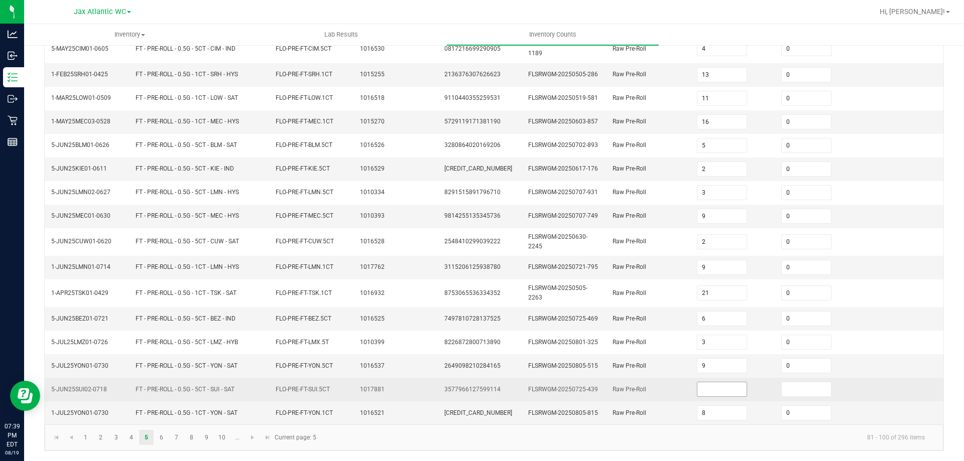
click at [716, 388] on input at bounding box center [722, 390] width 50 height 14
click at [484, 379] on td "3577966127599114" at bounding box center [480, 390] width 84 height 24
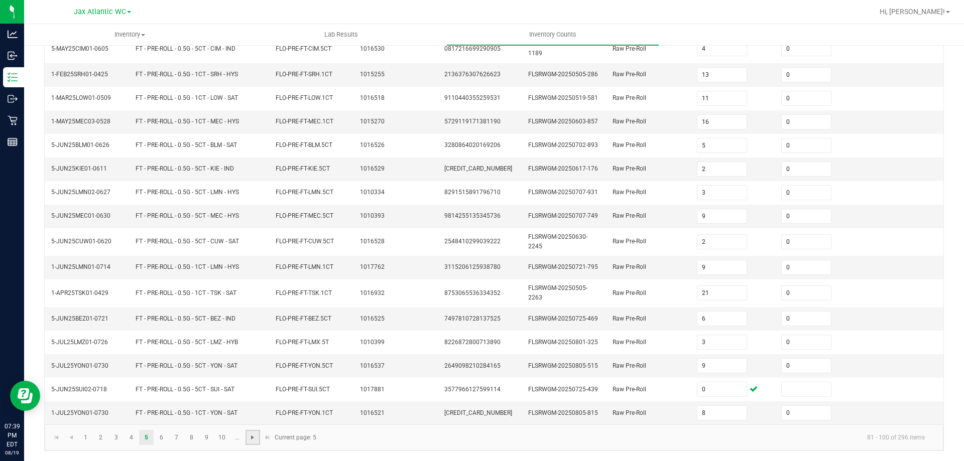
click at [254, 437] on span "Go to the next page" at bounding box center [253, 438] width 8 height 8
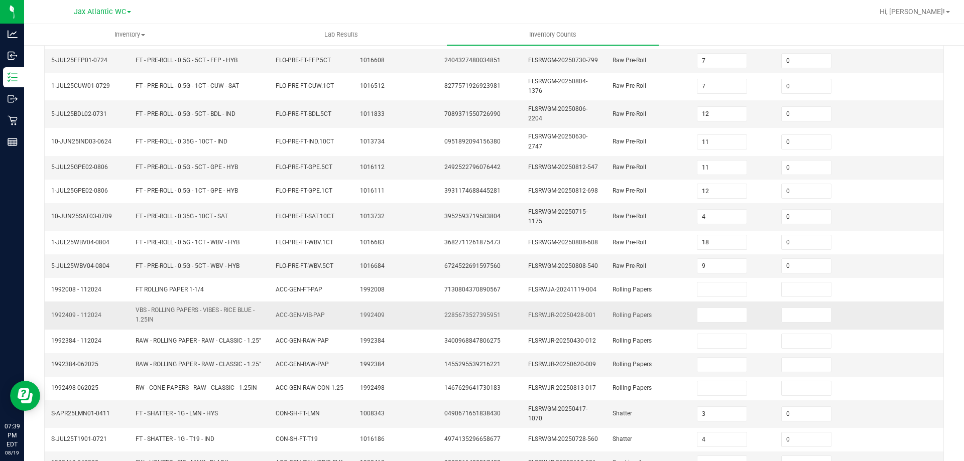
scroll to position [201, 0]
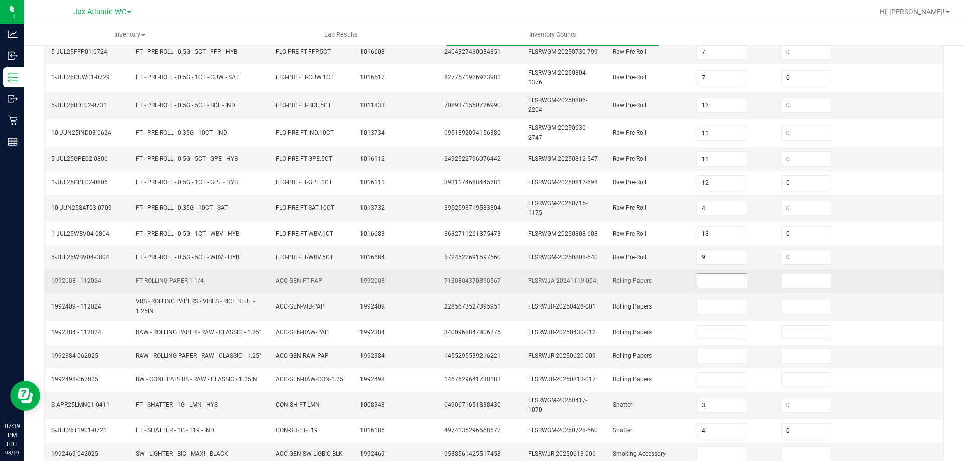
click at [704, 285] on input at bounding box center [722, 281] width 50 height 14
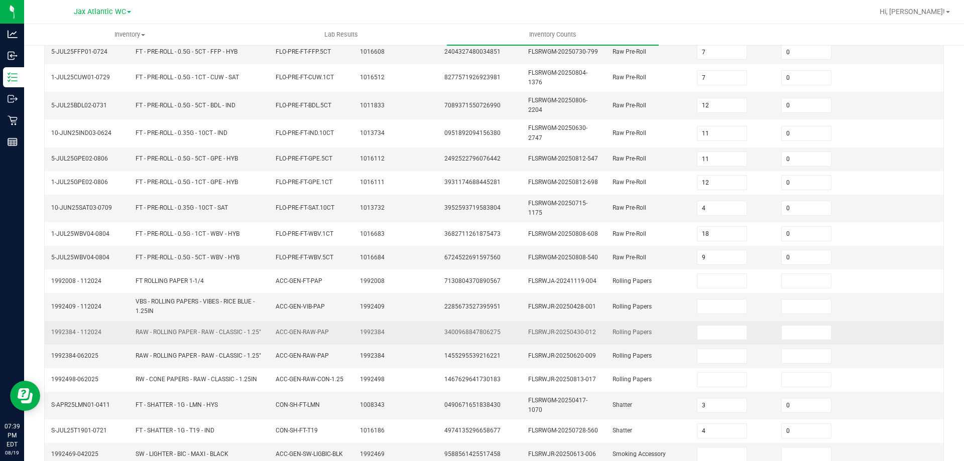
click at [623, 334] on span "Rolling Papers" at bounding box center [631, 332] width 39 height 7
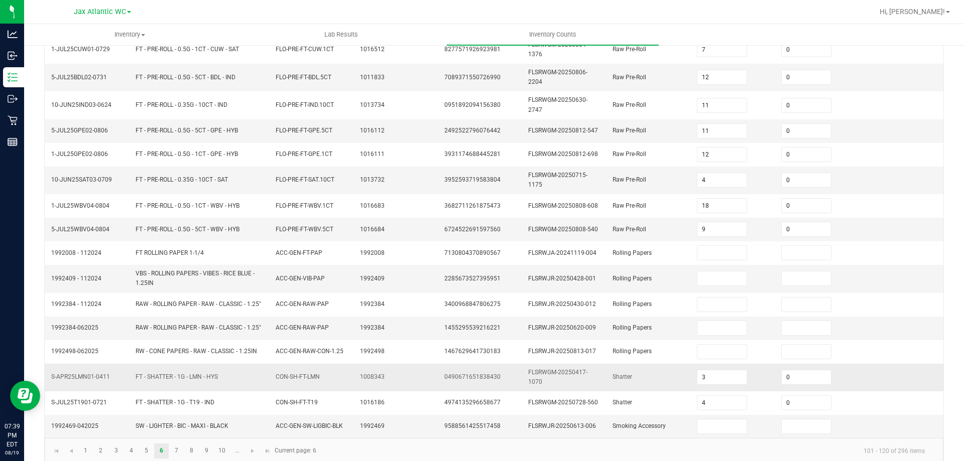
scroll to position [242, 0]
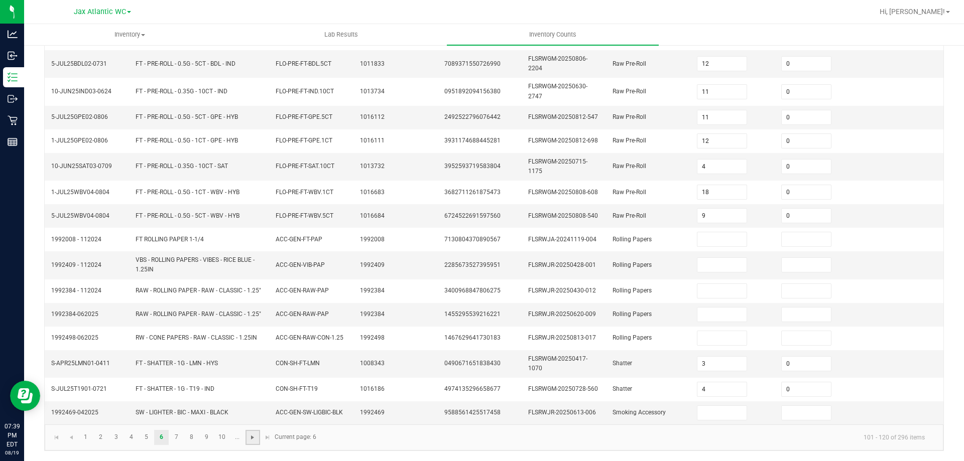
click at [255, 437] on span "Go to the next page" at bounding box center [253, 438] width 8 height 8
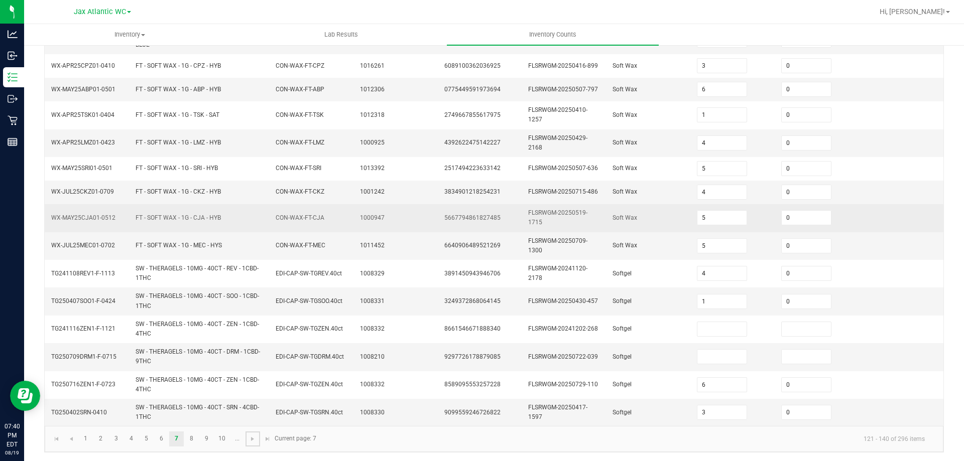
scroll to position [276, 0]
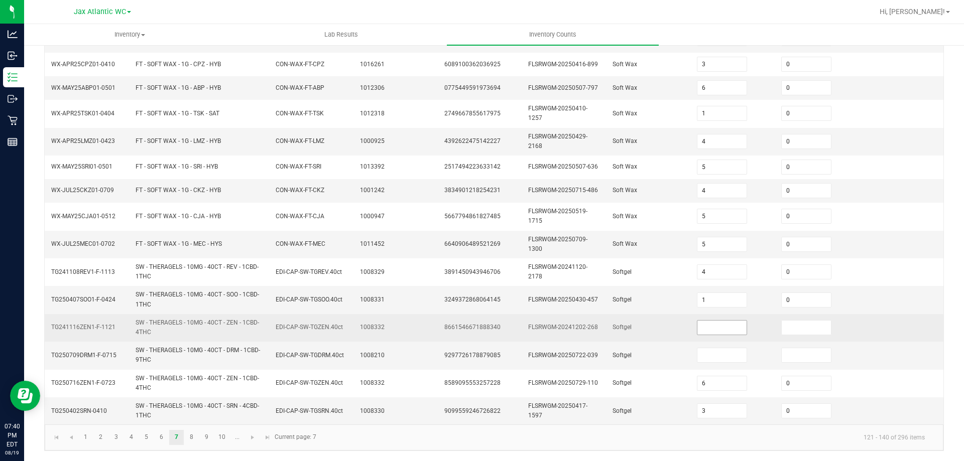
click at [697, 324] on input at bounding box center [722, 328] width 50 height 14
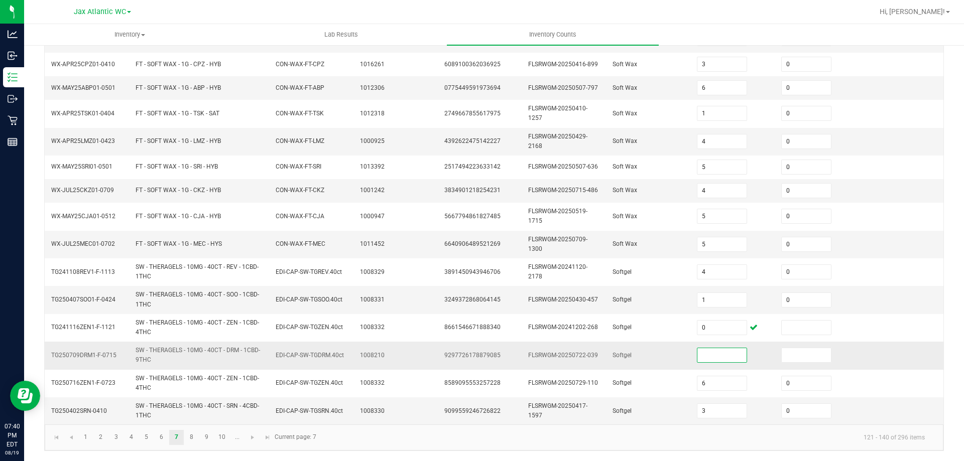
click at [703, 360] on input at bounding box center [722, 355] width 50 height 14
click at [529, 352] on span "FLSRWGM-20250722-039" at bounding box center [563, 355] width 70 height 7
click at [254, 443] on link at bounding box center [253, 437] width 15 height 15
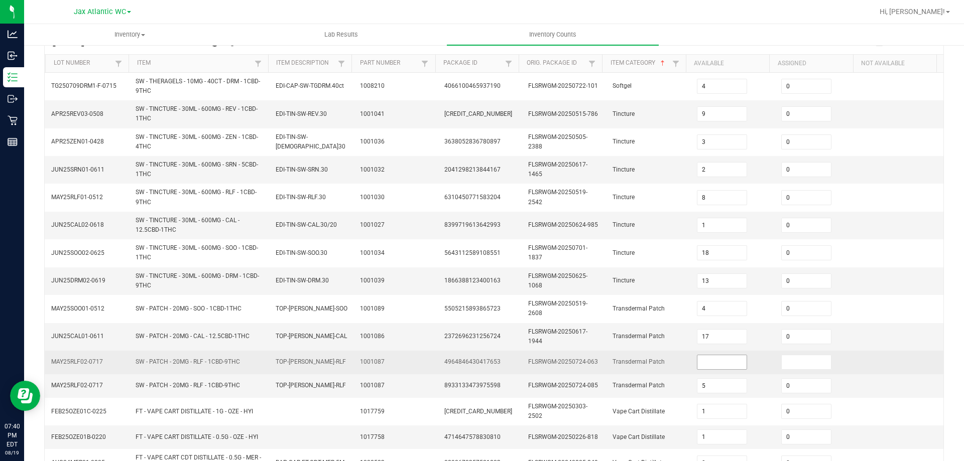
scroll to position [201, 0]
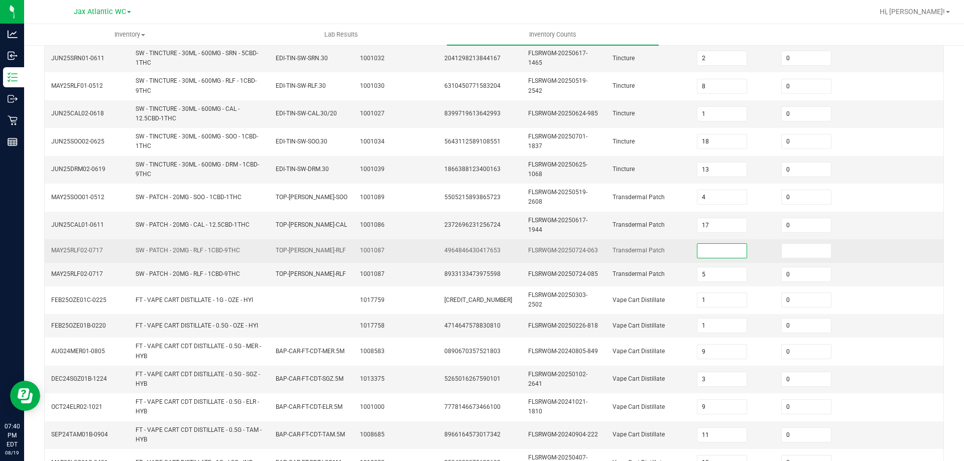
click at [709, 247] on input at bounding box center [722, 251] width 50 height 14
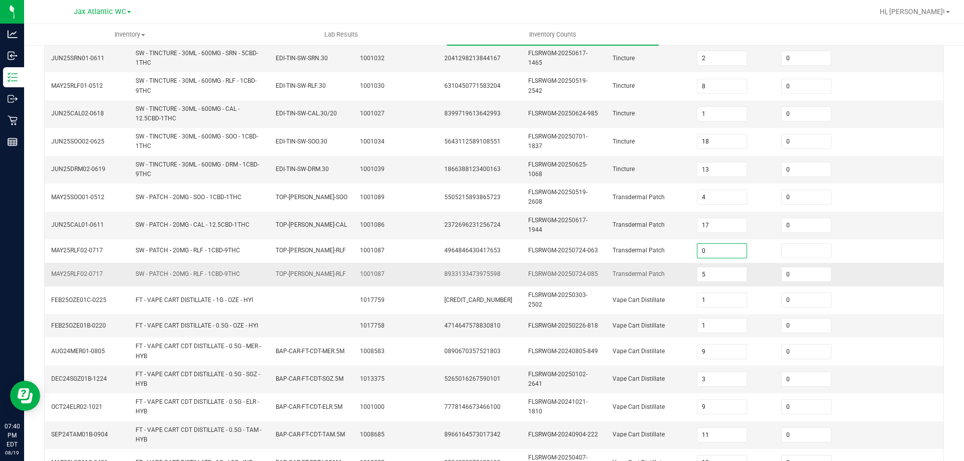
click at [588, 283] on td "FLSRWGM-20250724-085" at bounding box center [564, 275] width 84 height 24
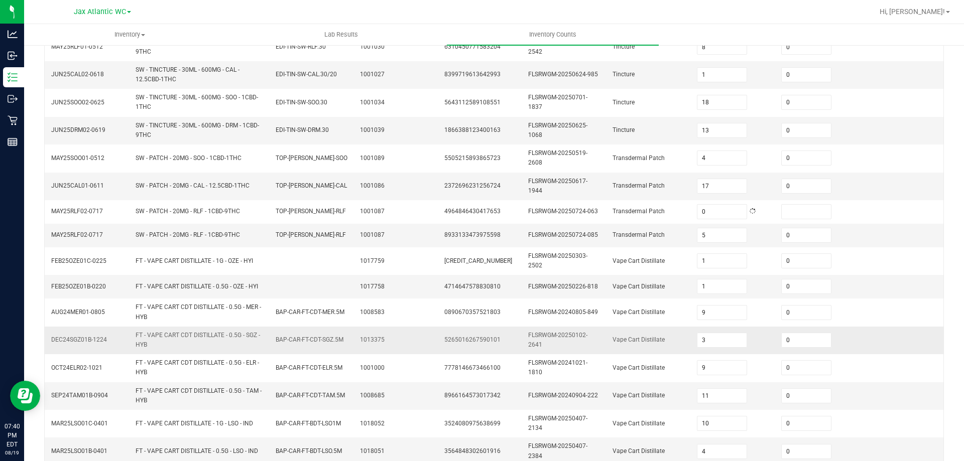
scroll to position [280, 0]
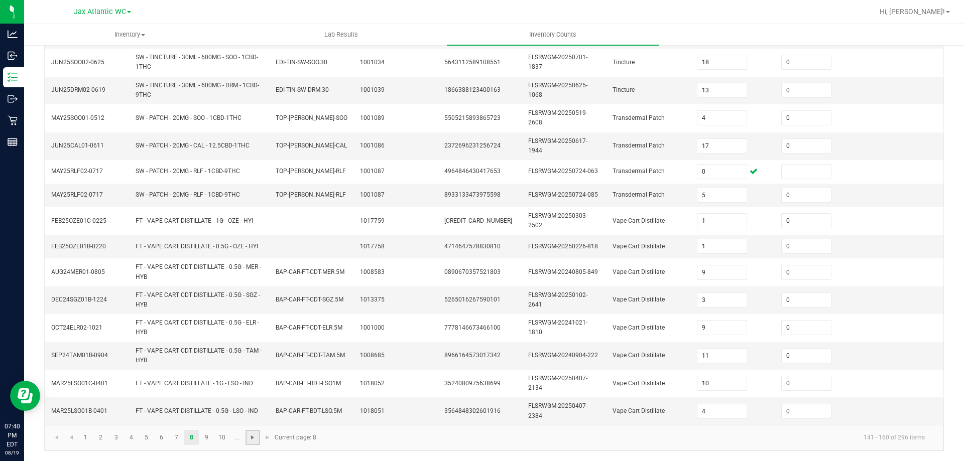
click at [249, 438] on span "Go to the next page" at bounding box center [253, 438] width 8 height 8
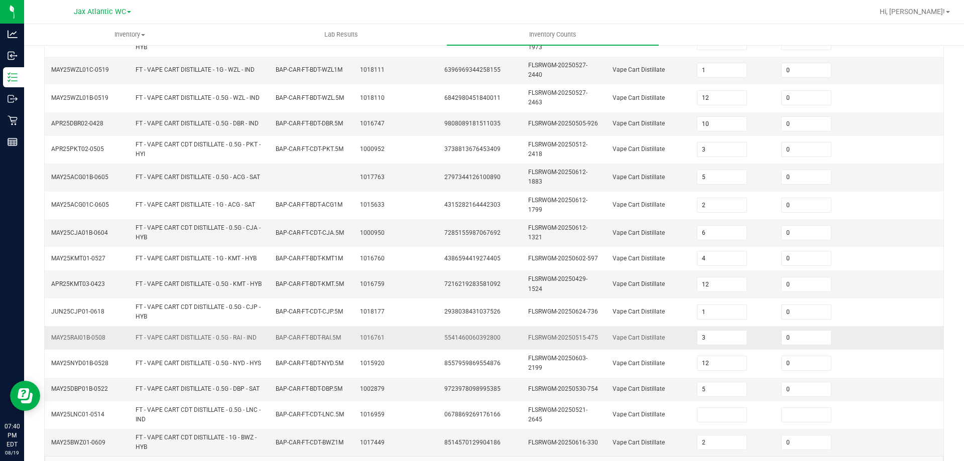
scroll to position [276, 0]
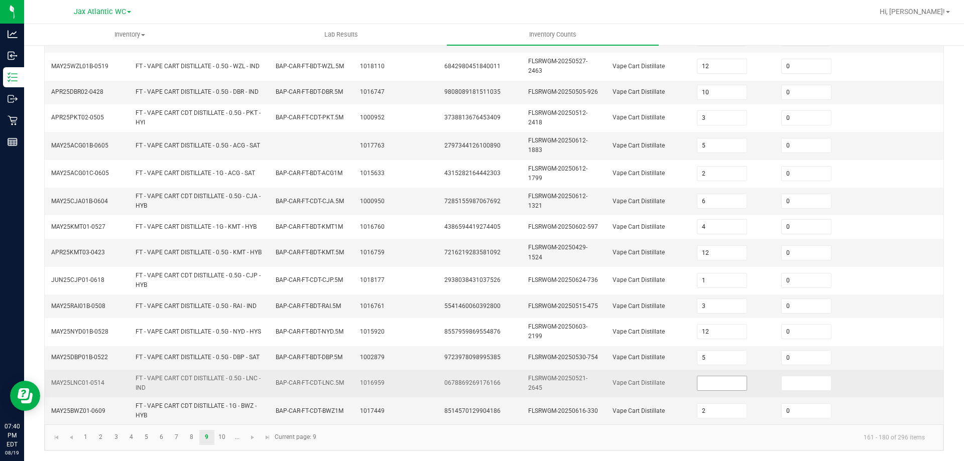
click at [721, 385] on input at bounding box center [722, 384] width 50 height 14
click at [405, 378] on td "1016959" at bounding box center [396, 384] width 84 height 28
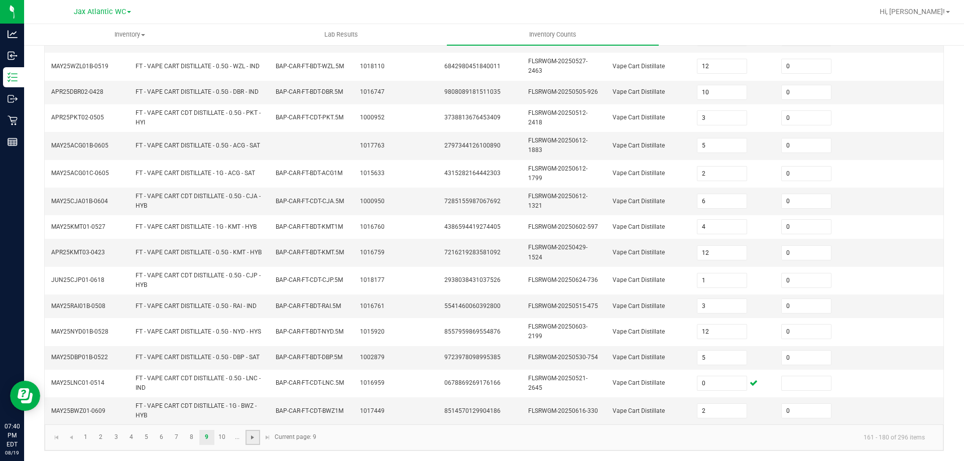
click at [250, 437] on span "Go to the next page" at bounding box center [253, 438] width 8 height 8
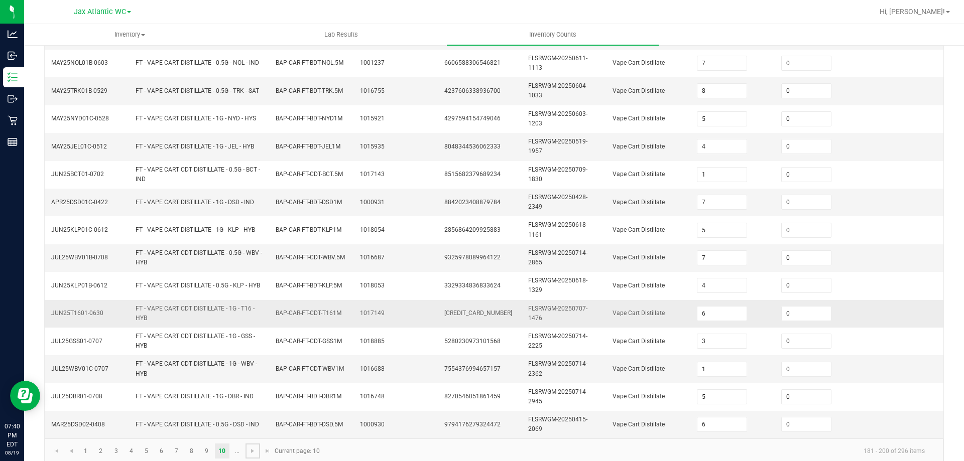
scroll to position [289, 0]
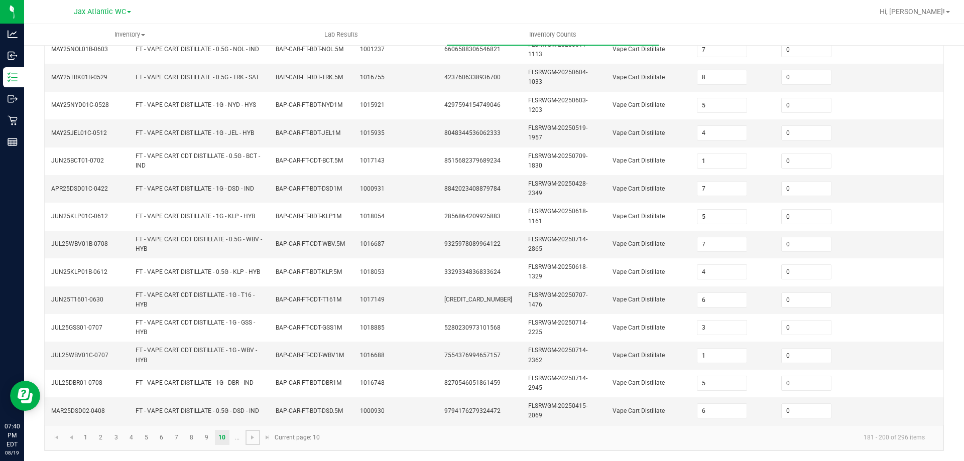
click at [252, 437] on span "Go to the next page" at bounding box center [253, 438] width 8 height 8
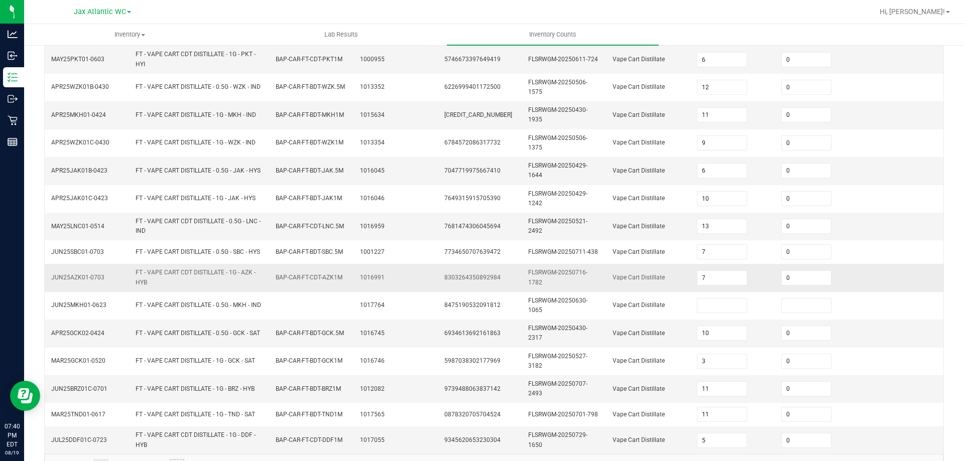
scroll to position [280, 0]
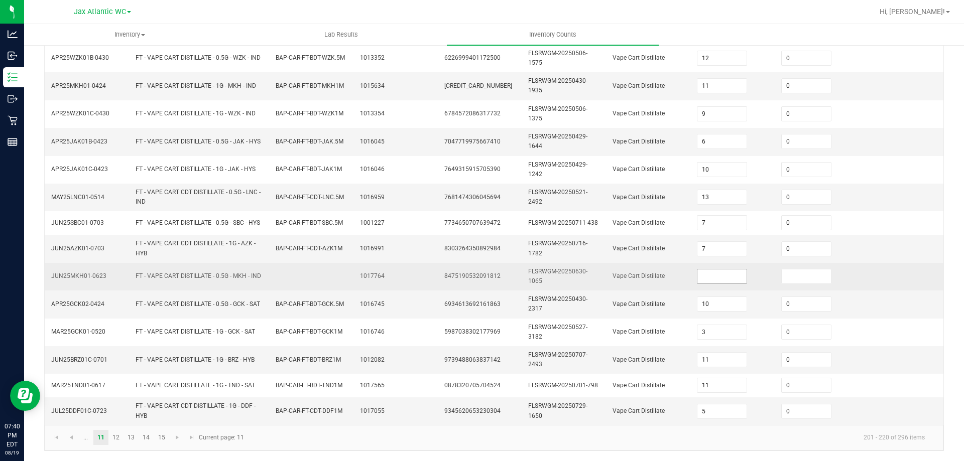
click at [702, 277] on input at bounding box center [722, 277] width 50 height 14
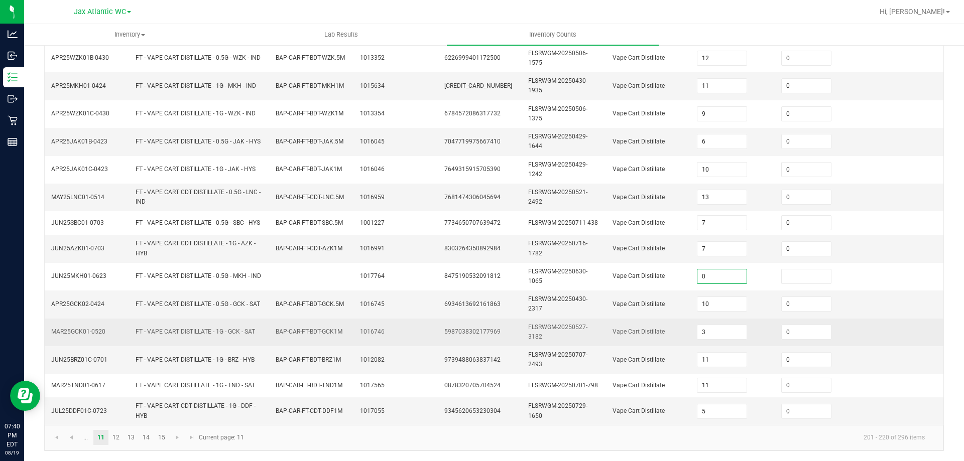
click at [649, 323] on td "Vape Cart Distillate" at bounding box center [648, 333] width 84 height 28
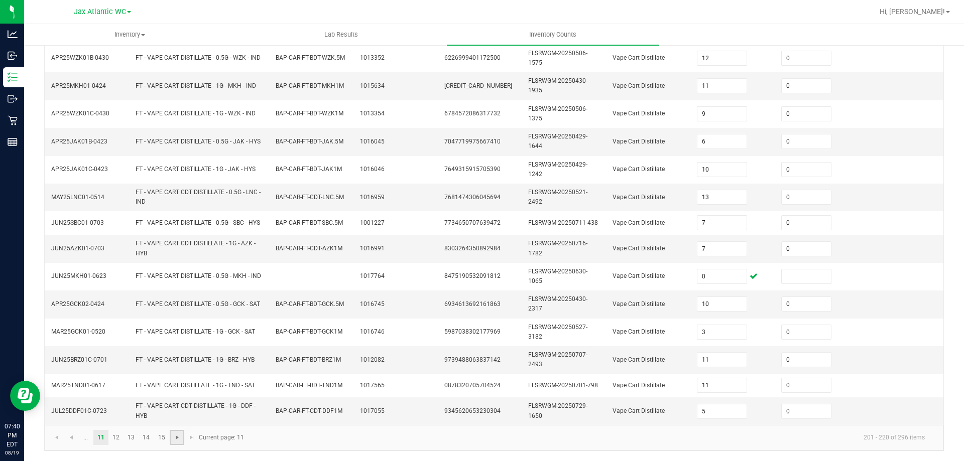
click at [178, 436] on span "Go to the next page" at bounding box center [177, 438] width 8 height 8
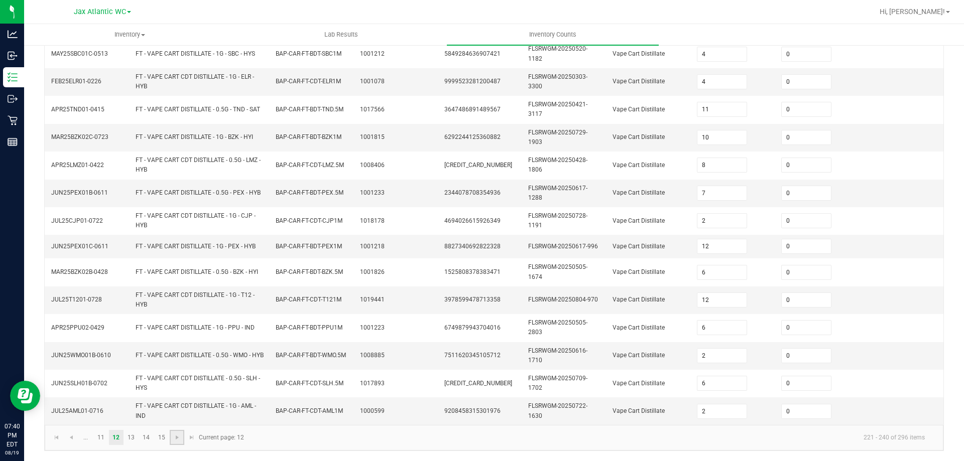
click at [171, 439] on link at bounding box center [177, 437] width 15 height 15
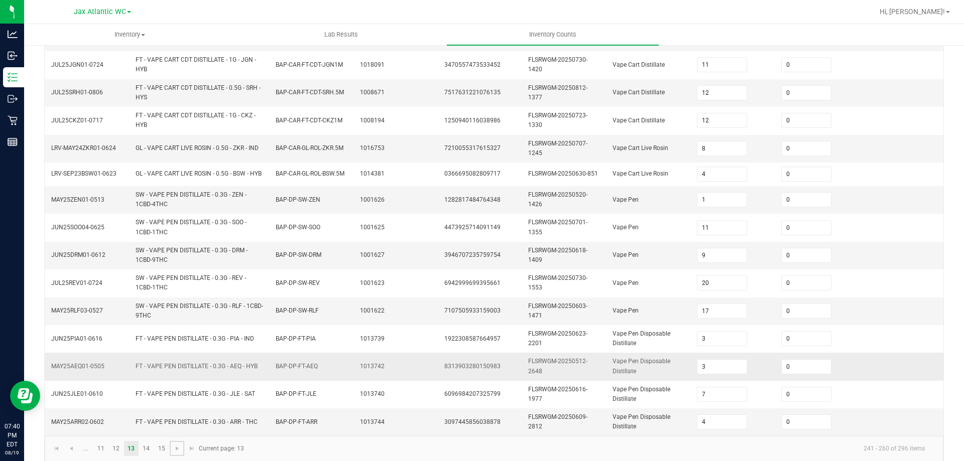
scroll to position [293, 0]
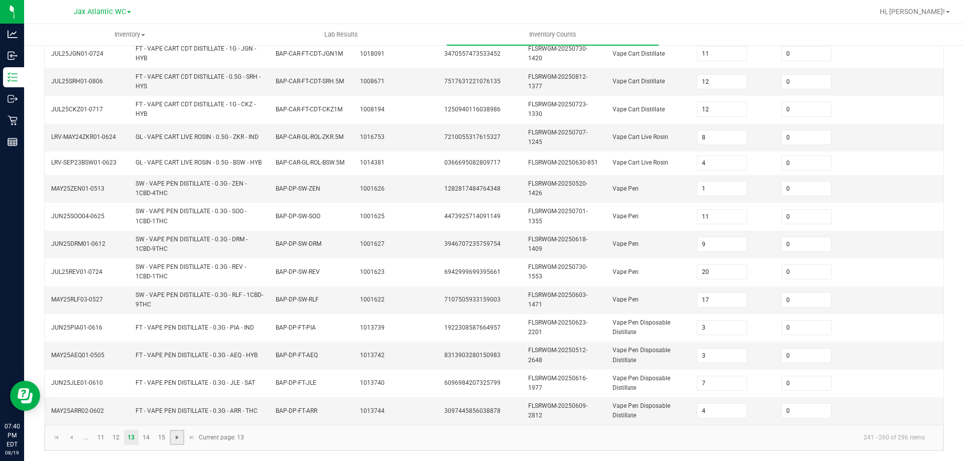
click at [176, 440] on span "Go to the next page" at bounding box center [177, 438] width 8 height 8
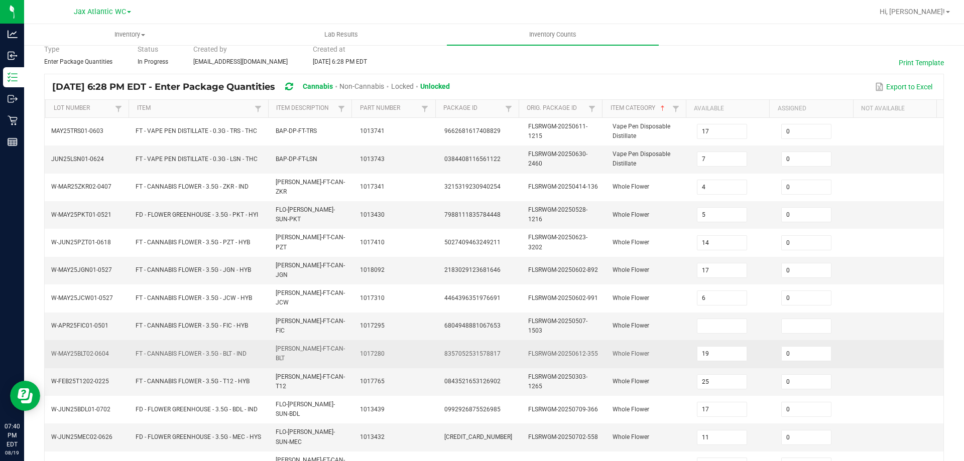
scroll to position [42, 0]
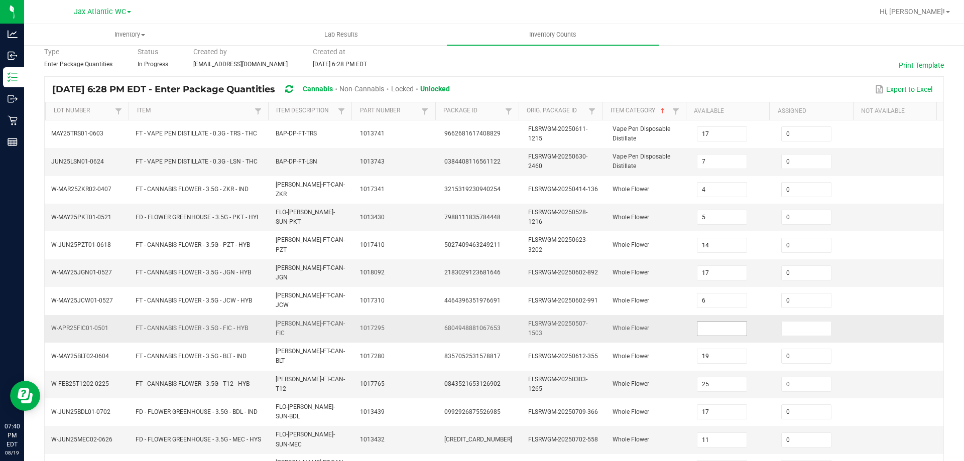
click at [706, 322] on input at bounding box center [722, 329] width 50 height 14
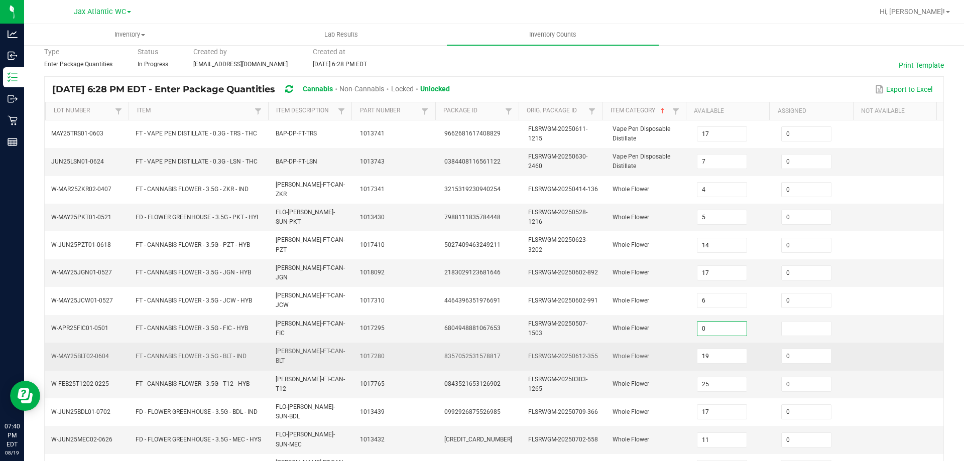
click at [566, 347] on td "FLSRWGM-20250612-355" at bounding box center [564, 357] width 84 height 28
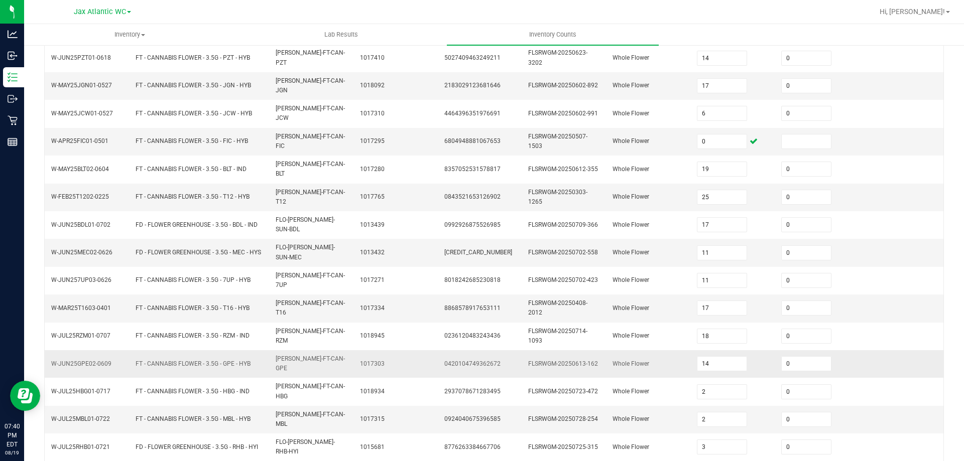
scroll to position [242, 0]
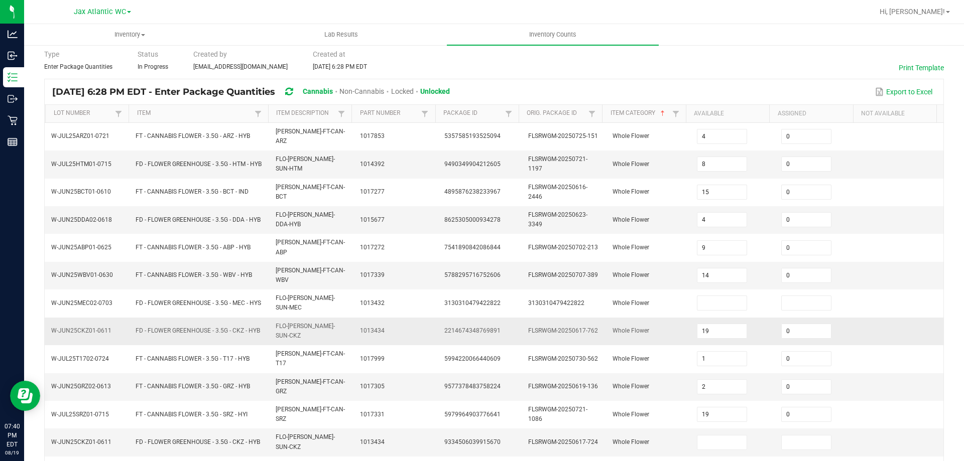
scroll to position [50, 0]
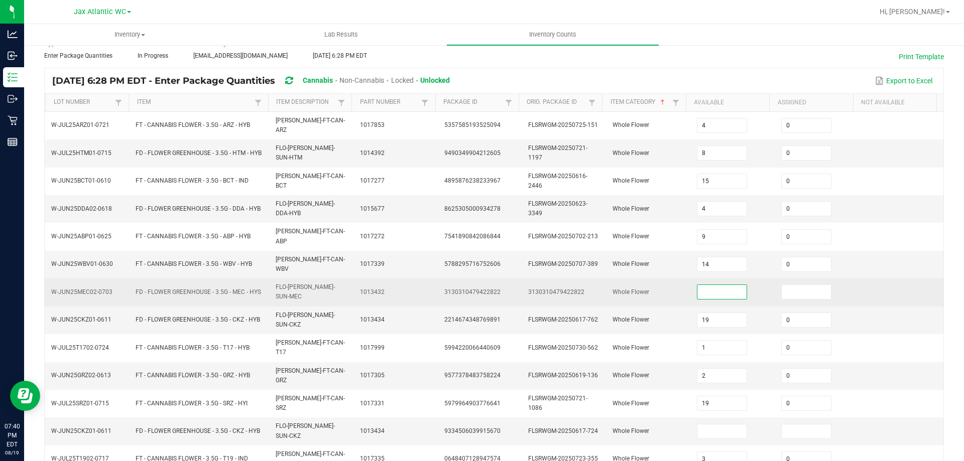
click at [701, 285] on input at bounding box center [722, 292] width 50 height 14
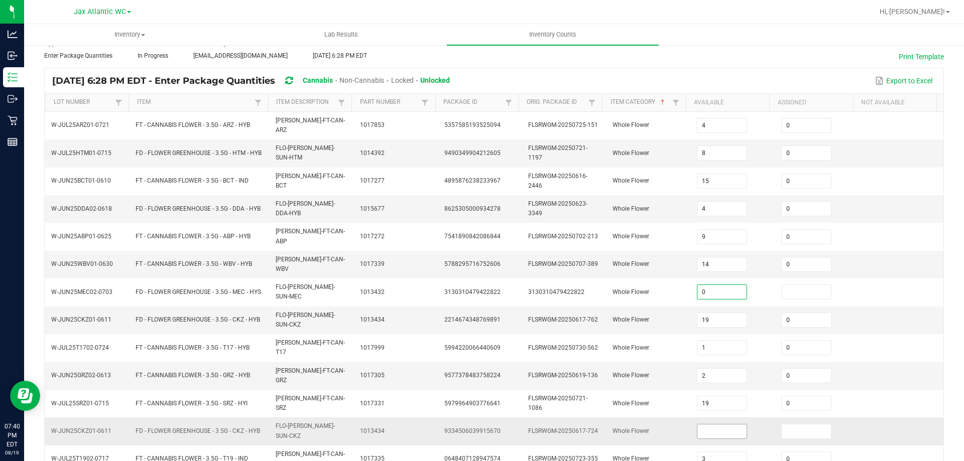
drag, startPoint x: 704, startPoint y: 403, endPoint x: 701, endPoint y: 398, distance: 5.9
click at [701, 425] on input at bounding box center [722, 432] width 50 height 14
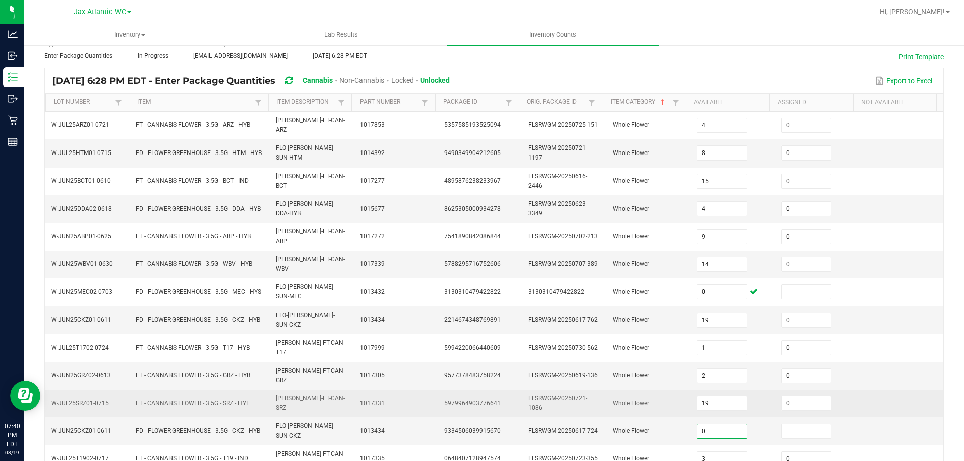
click at [549, 395] on span "FLSRWGM-20250721-1086" at bounding box center [557, 403] width 59 height 17
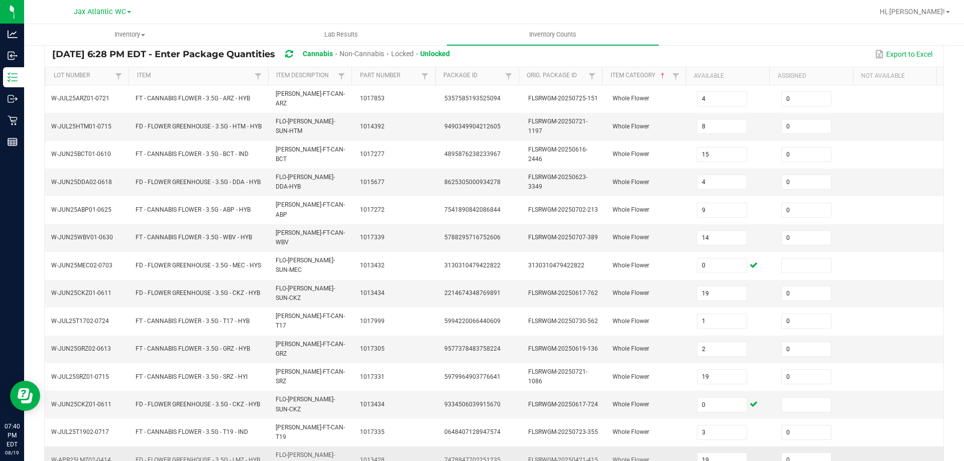
scroll to position [135, 0]
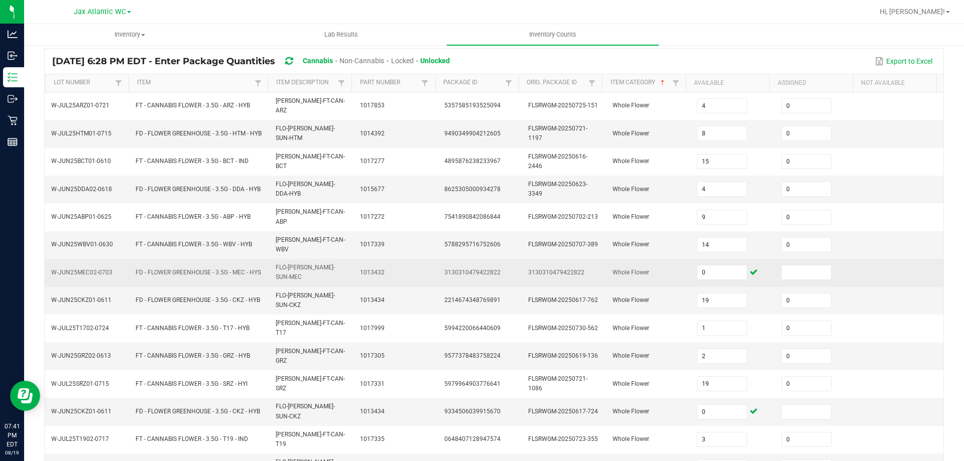
scroll to position [0, 0]
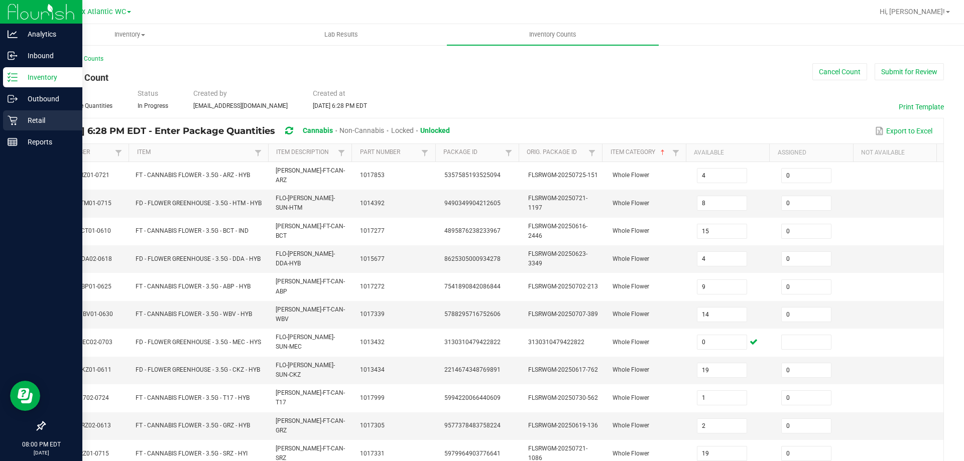
click at [42, 120] on p "Retail" at bounding box center [48, 120] width 60 height 12
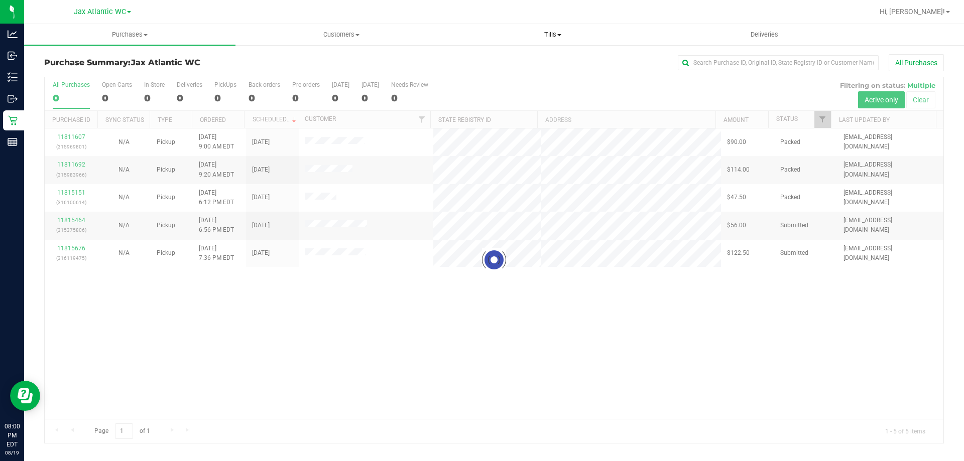
click at [544, 33] on span "Tills" at bounding box center [552, 34] width 210 height 9
click at [530, 56] on li "Manage tills" at bounding box center [552, 61] width 211 height 12
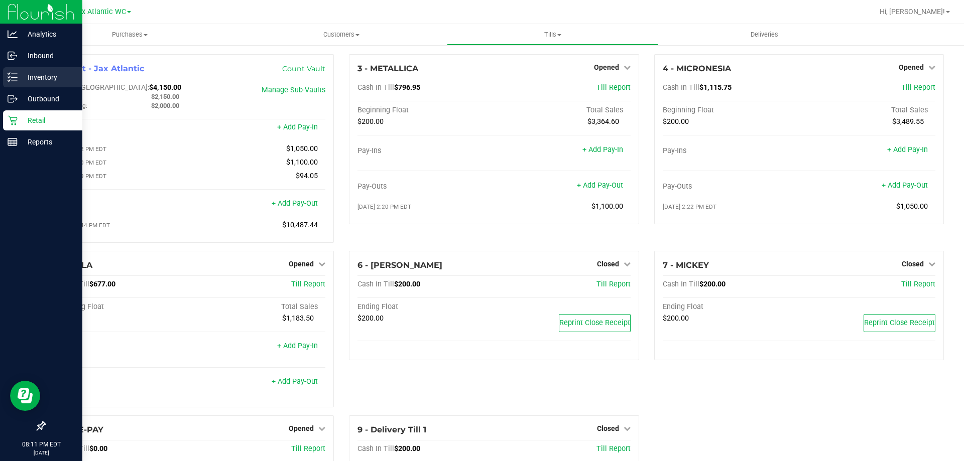
click at [16, 80] on icon at bounding box center [13, 77] width 10 height 10
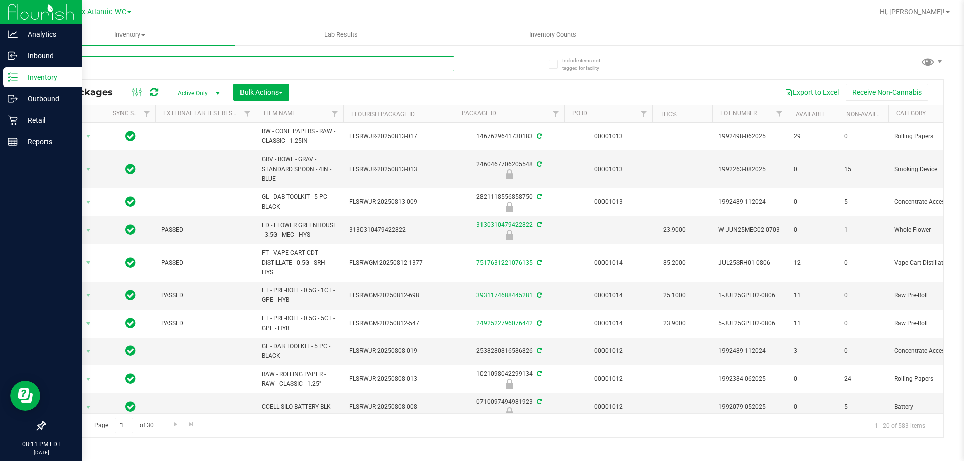
click at [105, 61] on input "text" at bounding box center [249, 63] width 410 height 15
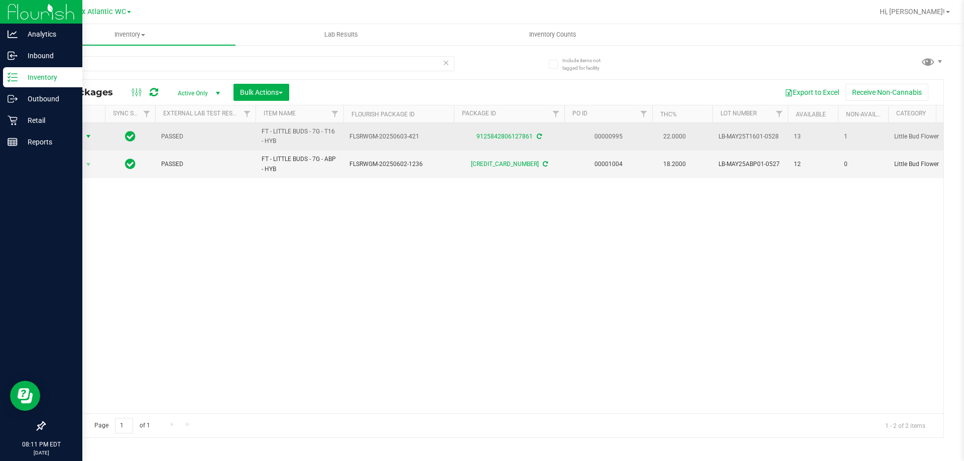
click at [73, 138] on span "Action" at bounding box center [68, 137] width 27 height 14
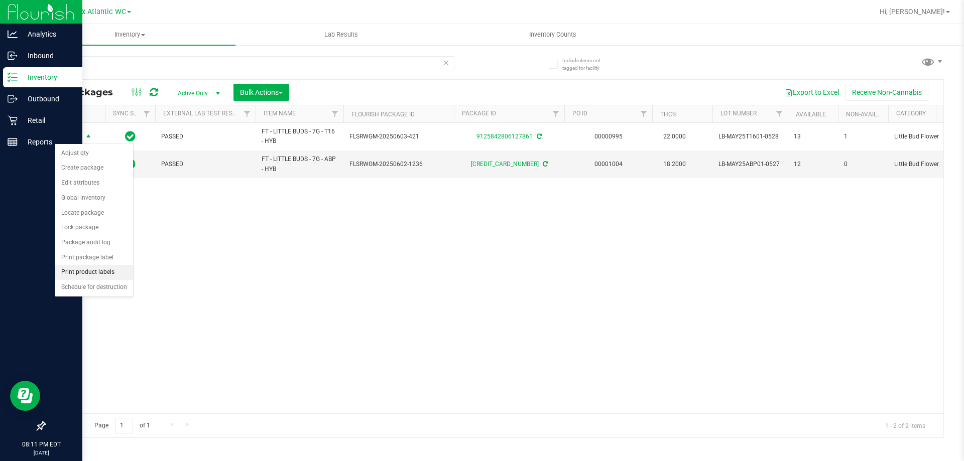
click at [104, 274] on li "Print product labels" at bounding box center [94, 272] width 78 height 15
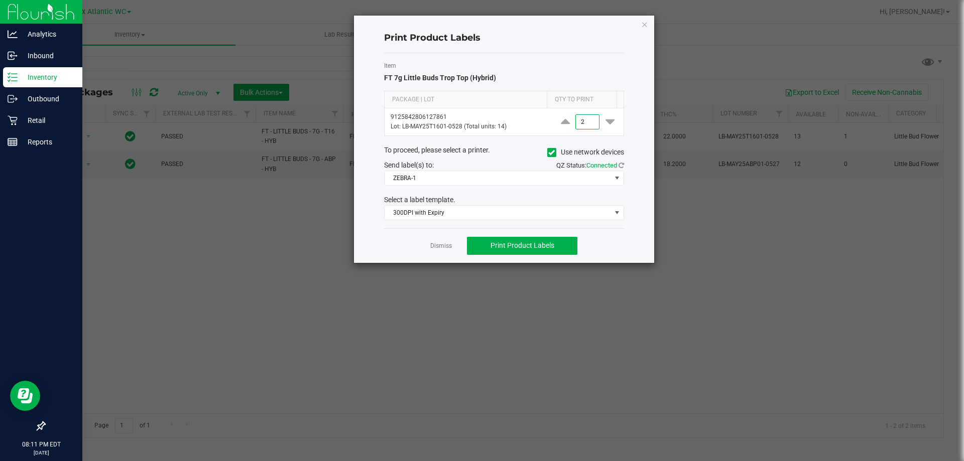
click at [438, 191] on div "Item FT 7g Little Buds Trop Top (Hybrid) Package | Lot Qty to Print 91258428061…" at bounding box center [504, 140] width 240 height 175
click at [437, 184] on span "ZEBRA-1" at bounding box center [498, 178] width 226 height 14
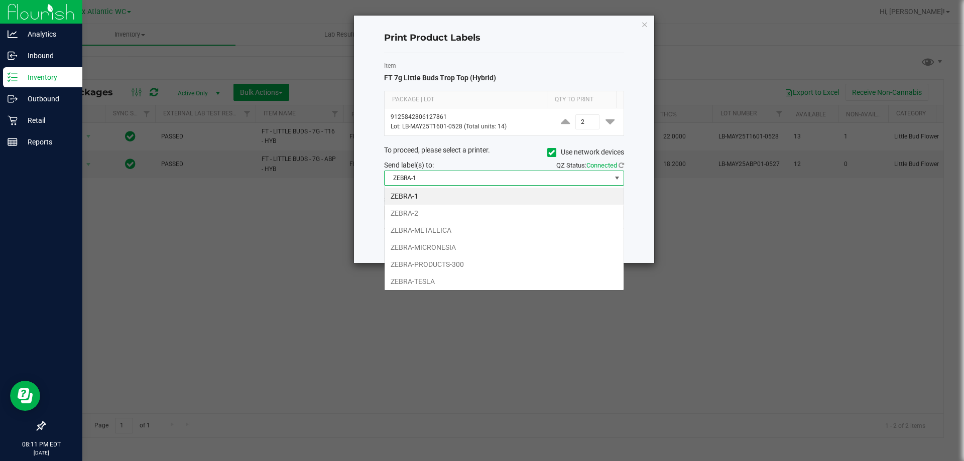
scroll to position [15, 240]
click at [428, 280] on li "ZEBRA-TESLA" at bounding box center [504, 281] width 239 height 17
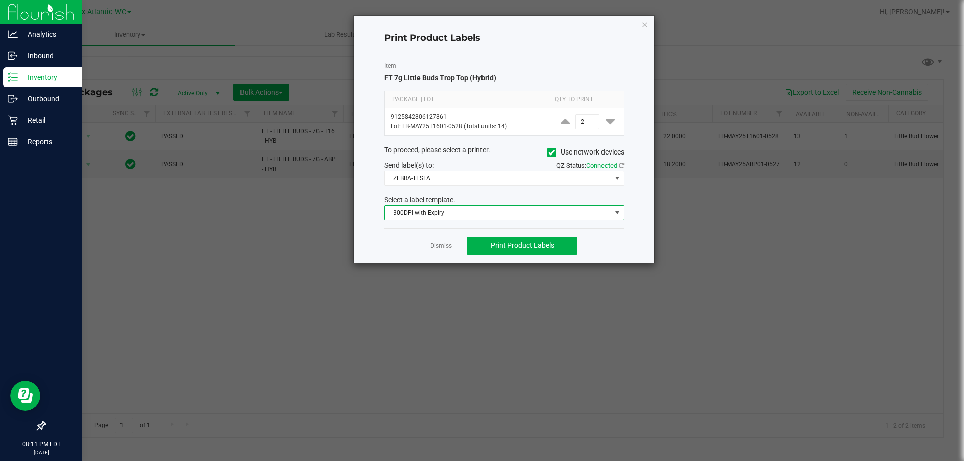
click at [424, 217] on span "300DPI with Expiry" at bounding box center [498, 213] width 226 height 14
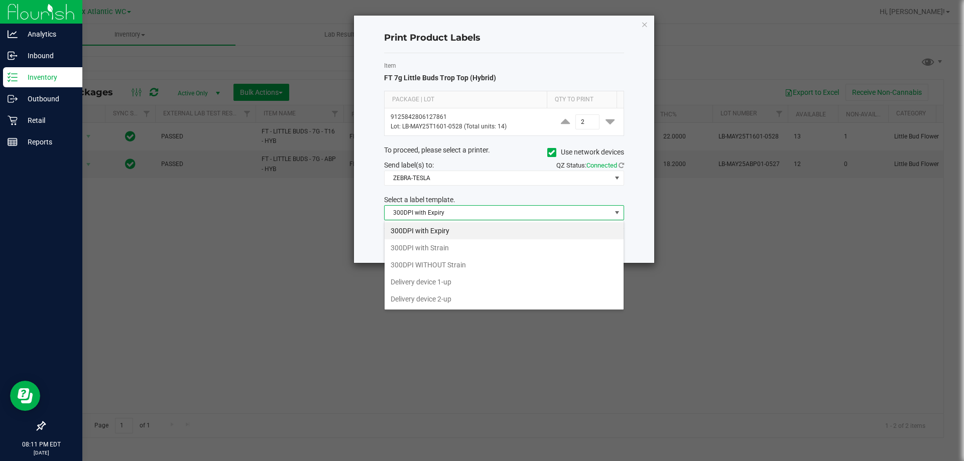
click at [424, 230] on li "300DPI with Expiry" at bounding box center [504, 230] width 239 height 17
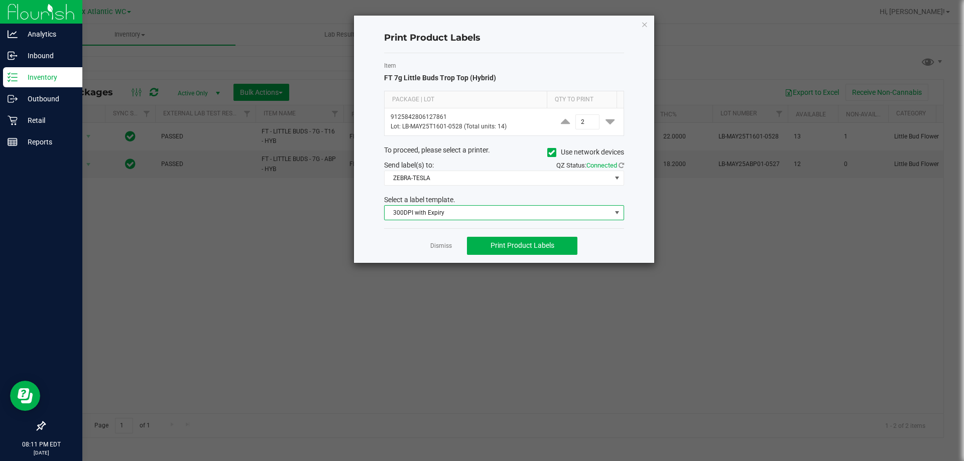
click at [460, 208] on span "300DPI with Expiry" at bounding box center [498, 213] width 226 height 14
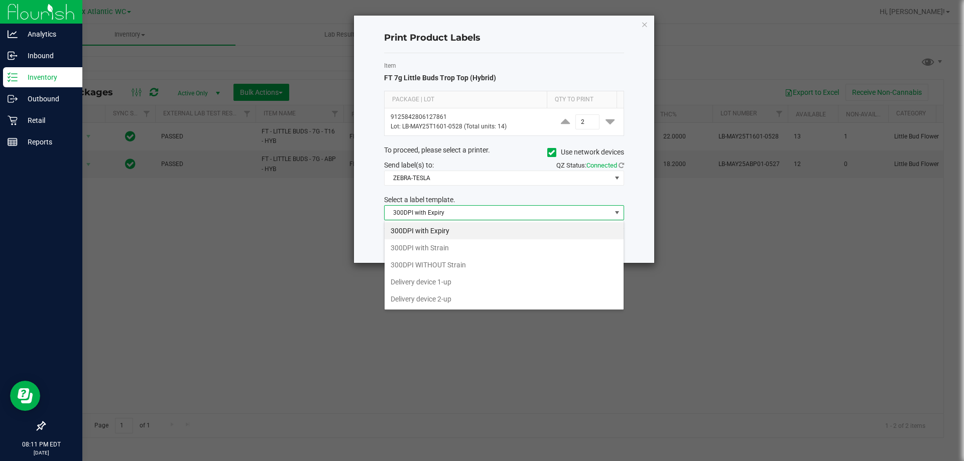
click at [450, 230] on li "300DPI with Expiry" at bounding box center [504, 230] width 239 height 17
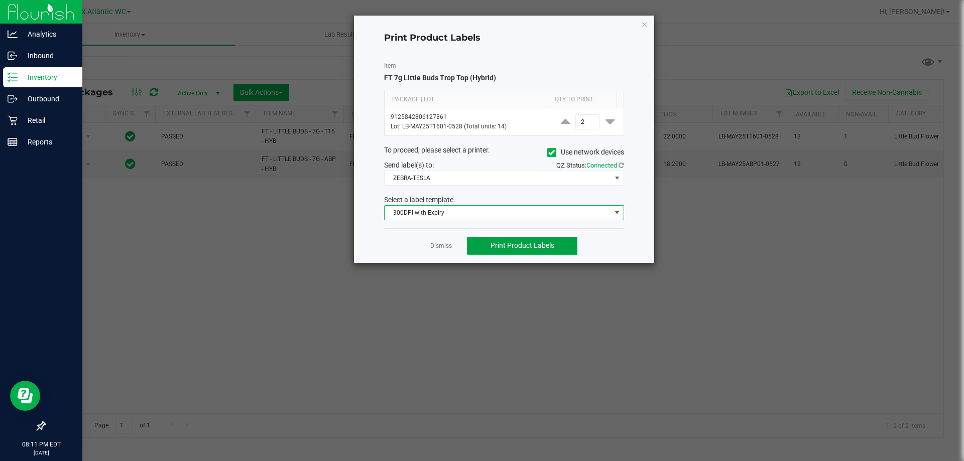
click at [513, 247] on span "Print Product Labels" at bounding box center [523, 245] width 64 height 8
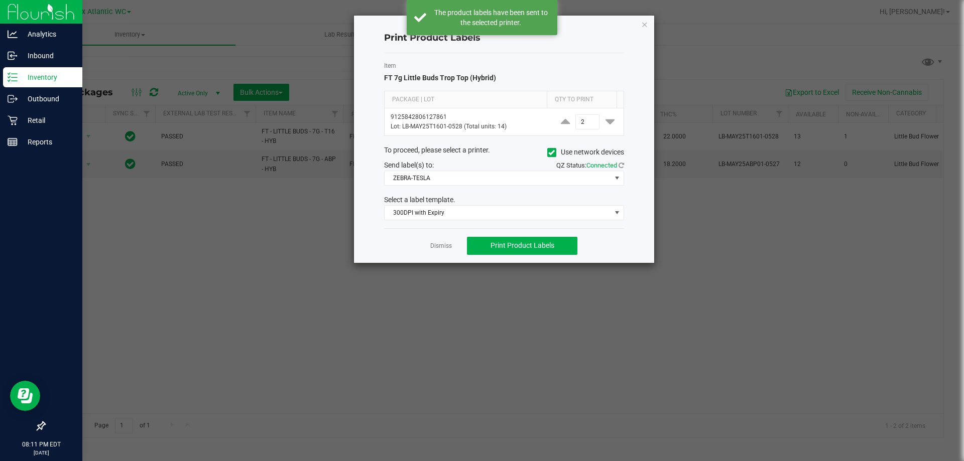
click at [442, 241] on app-cancel-button "Dismiss" at bounding box center [441, 245] width 22 height 11
drag, startPoint x: 453, startPoint y: 254, endPoint x: 451, endPoint y: 249, distance: 5.6
click at [452, 251] on div "Dismiss Print Product Labels" at bounding box center [504, 245] width 240 height 35
click at [444, 246] on link "Dismiss" at bounding box center [441, 246] width 22 height 9
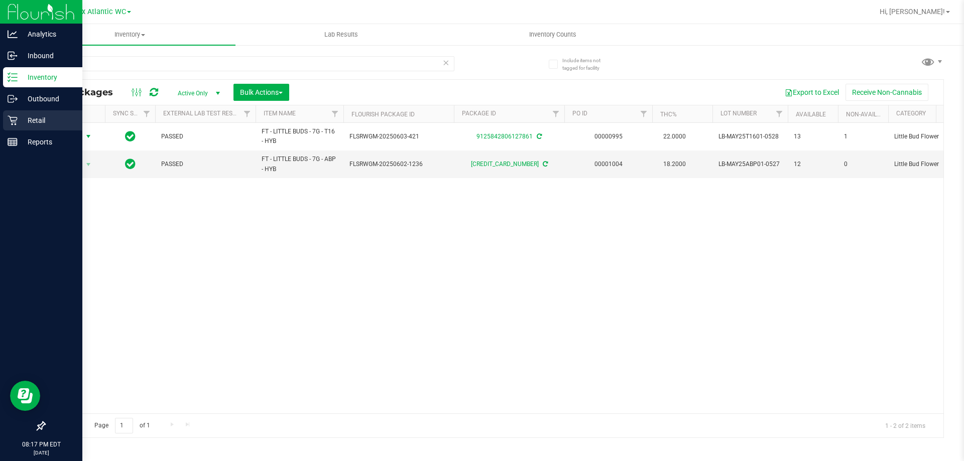
click at [30, 124] on p "Retail" at bounding box center [48, 120] width 60 height 12
